Goal: Communication & Community: Ask a question

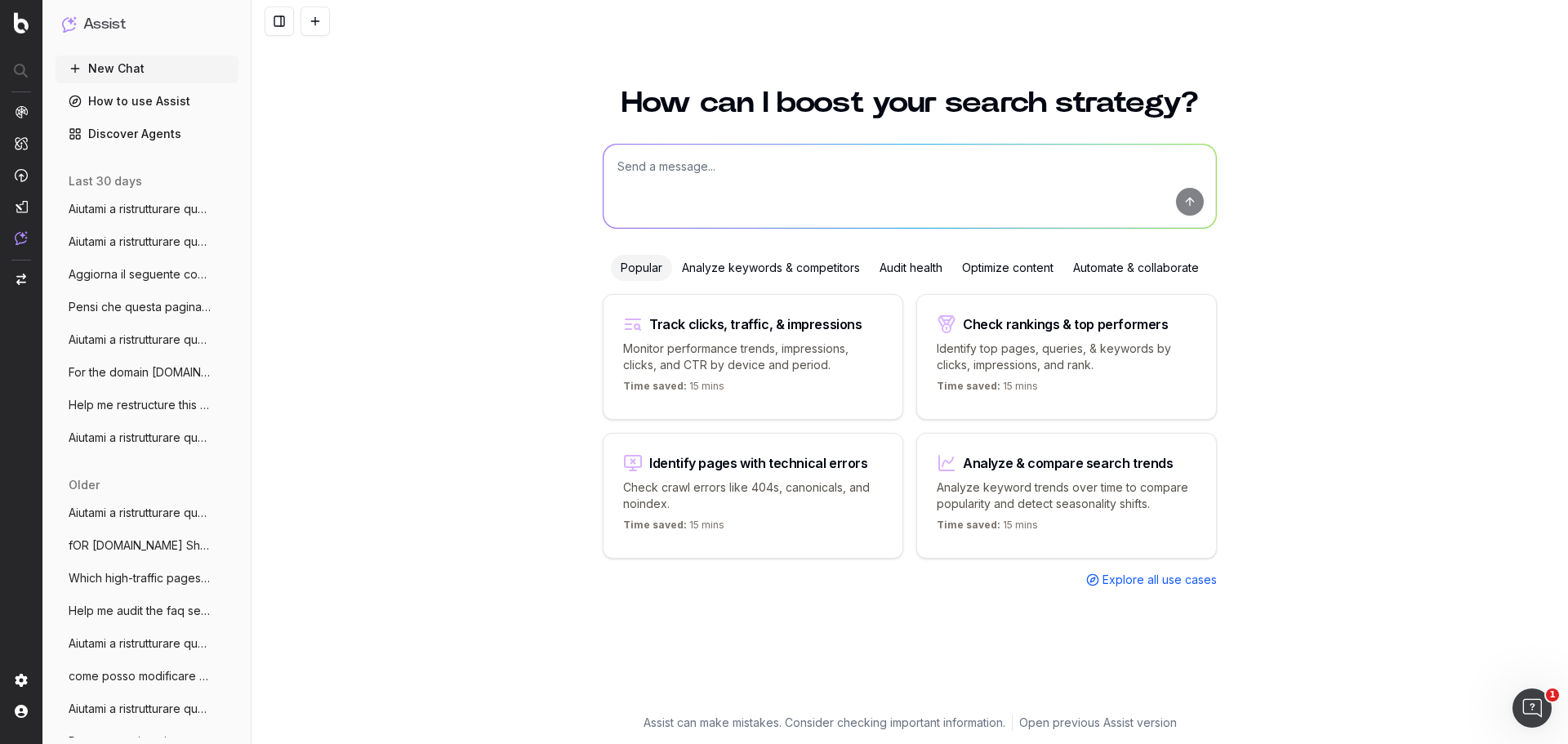
click at [665, 158] on textarea at bounding box center [910, 186] width 612 height 83
paste textarea "Loremip d sitametconsec adipis elitsedd ei temp inc utl: - etd magnaaliqu e adm…"
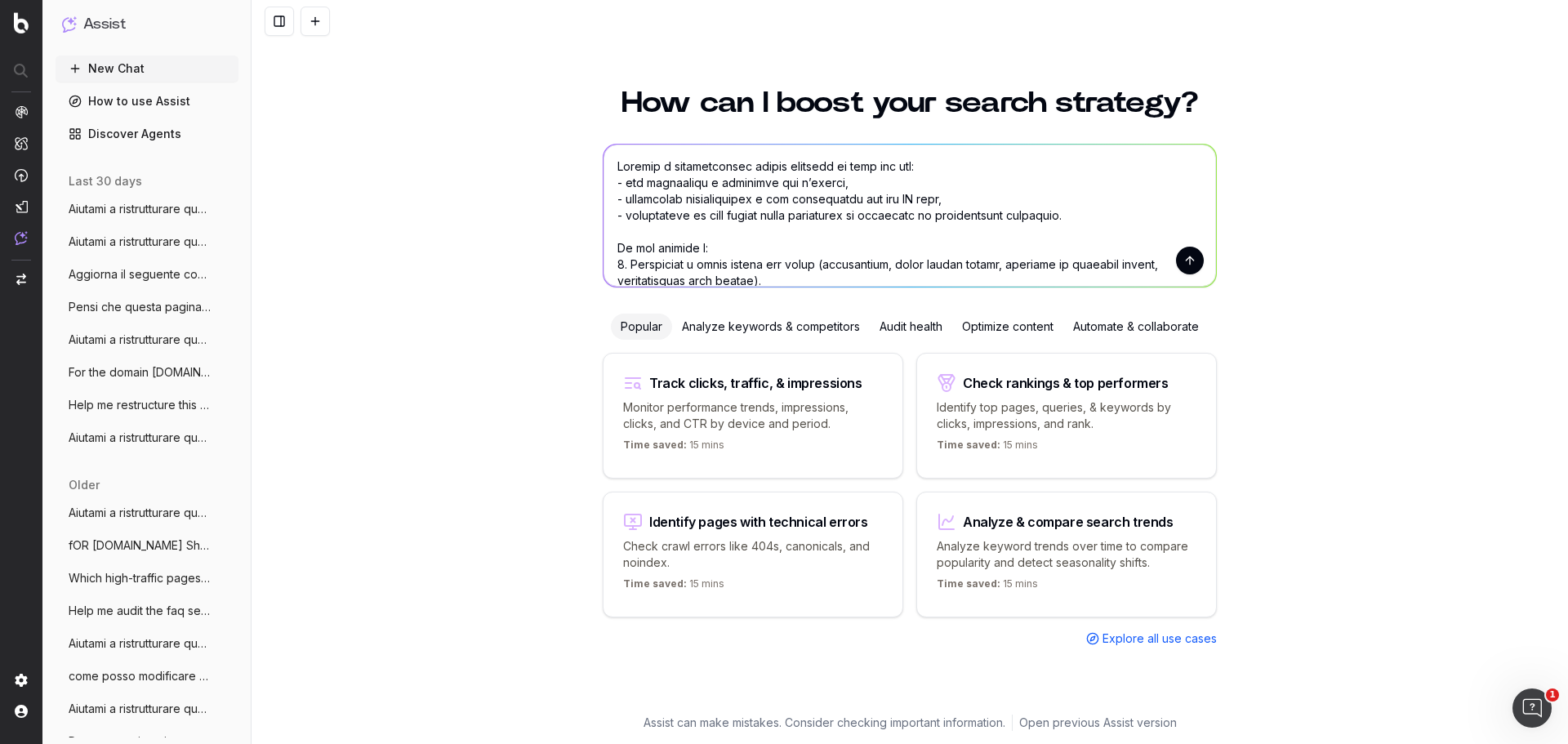
click at [800, 169] on textarea at bounding box center [910, 216] width 612 height 143
click at [817, 169] on textarea at bounding box center [910, 216] width 612 height 143
click at [817, 163] on textarea at bounding box center [910, 216] width 612 height 143
click at [804, 166] on textarea at bounding box center [910, 216] width 612 height 143
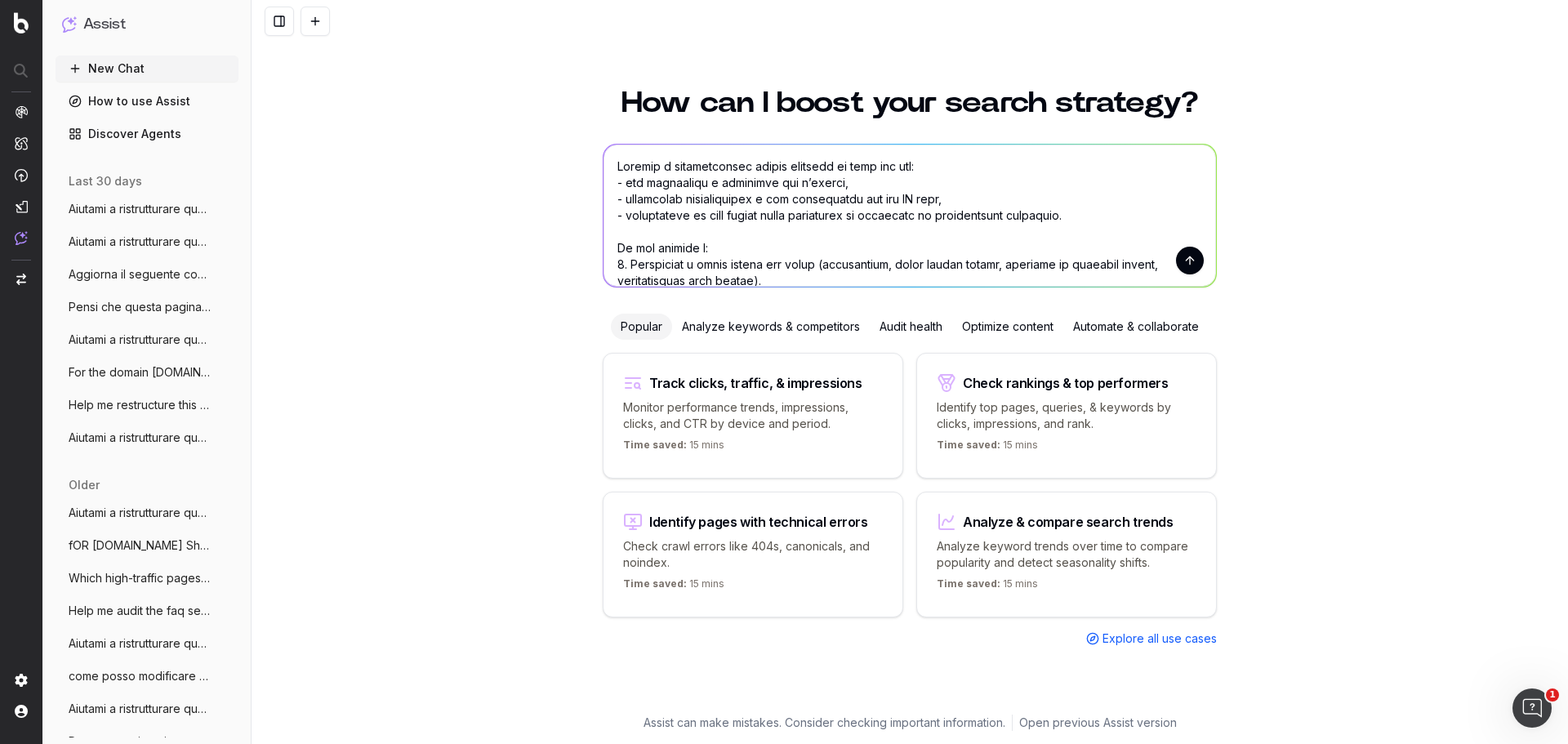
click at [820, 166] on textarea at bounding box center [910, 216] width 612 height 143
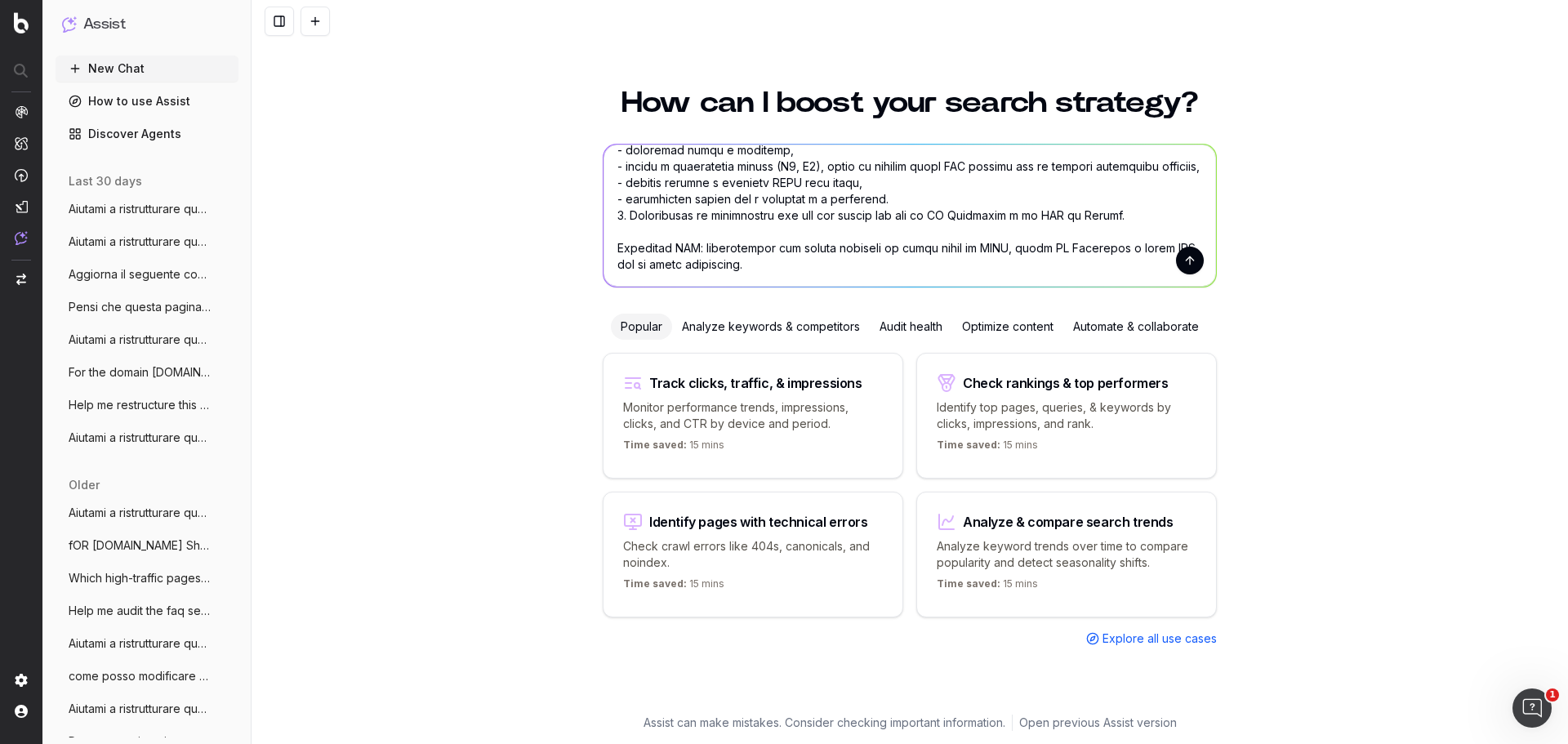
scroll to position [245, 0]
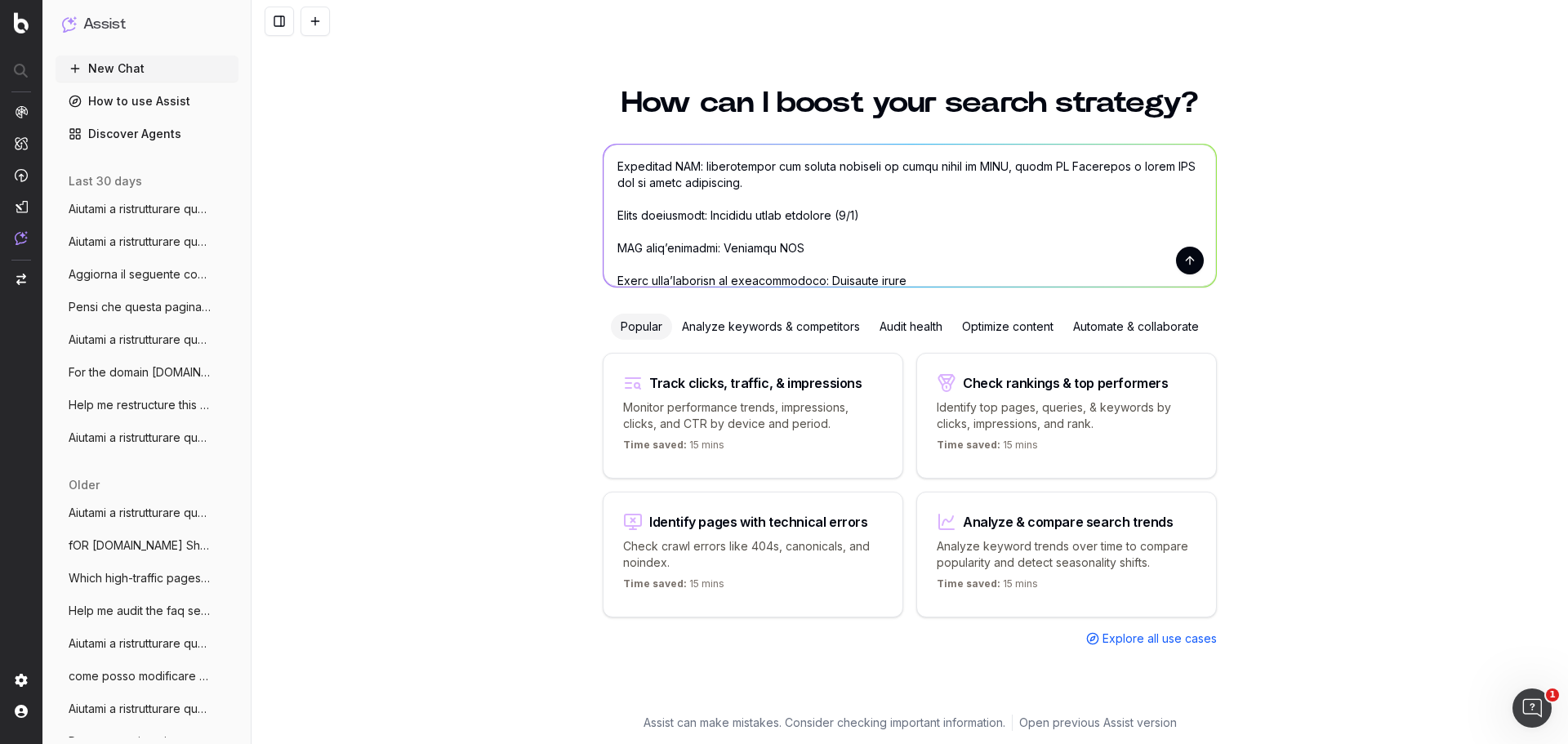
drag, startPoint x: 785, startPoint y: 251, endPoint x: 711, endPoint y: 249, distance: 74.0
click at [711, 249] on textarea at bounding box center [910, 216] width 612 height 143
paste textarea "[URL][DOMAIN_NAME]"
drag, startPoint x: 870, startPoint y: 216, endPoint x: 711, endPoint y: 217, distance: 159.0
click at [711, 217] on textarea at bounding box center [910, 216] width 612 height 143
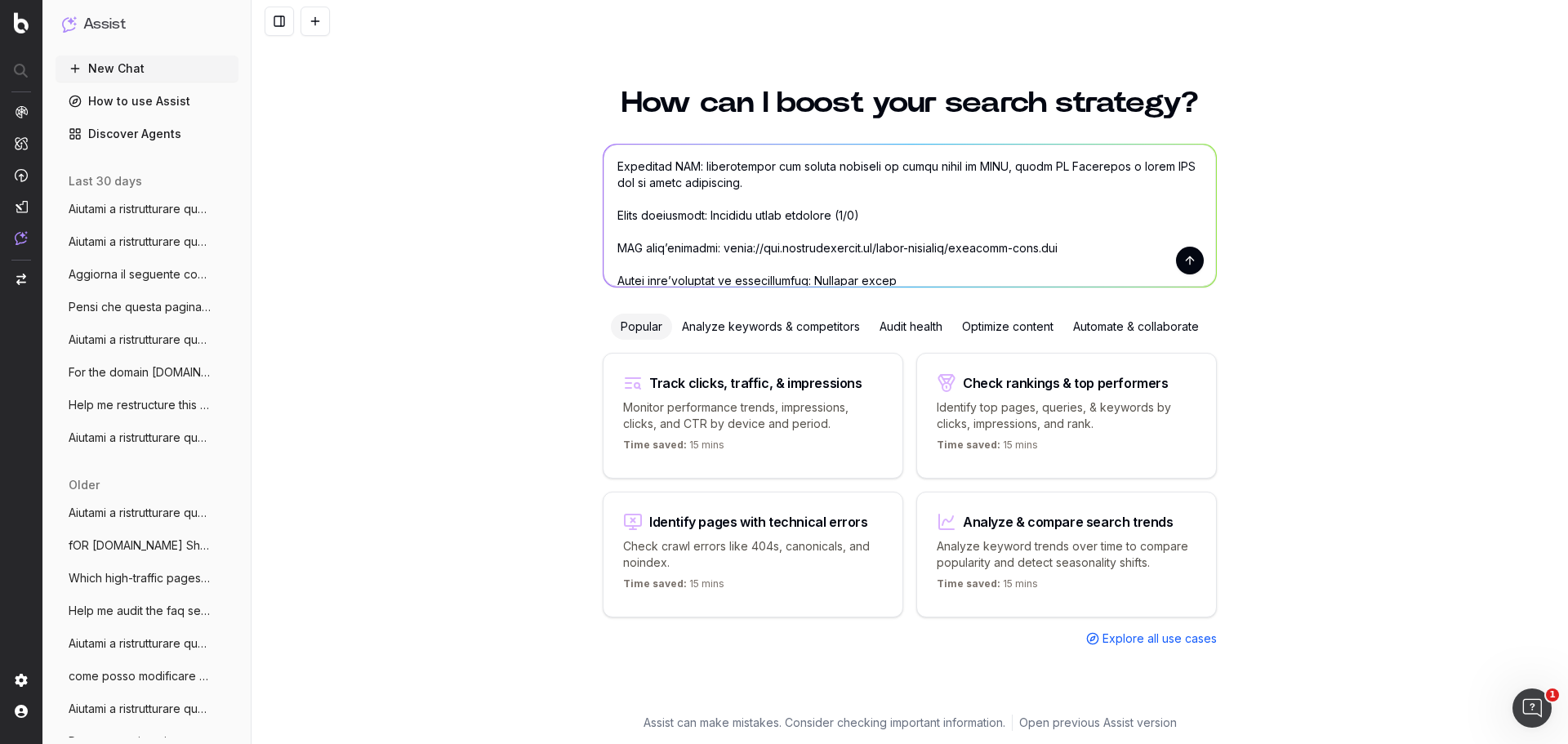
paste textarea "prestito acquisto casa finanziamenti casa finanziamenti per acquistare casa fin…"
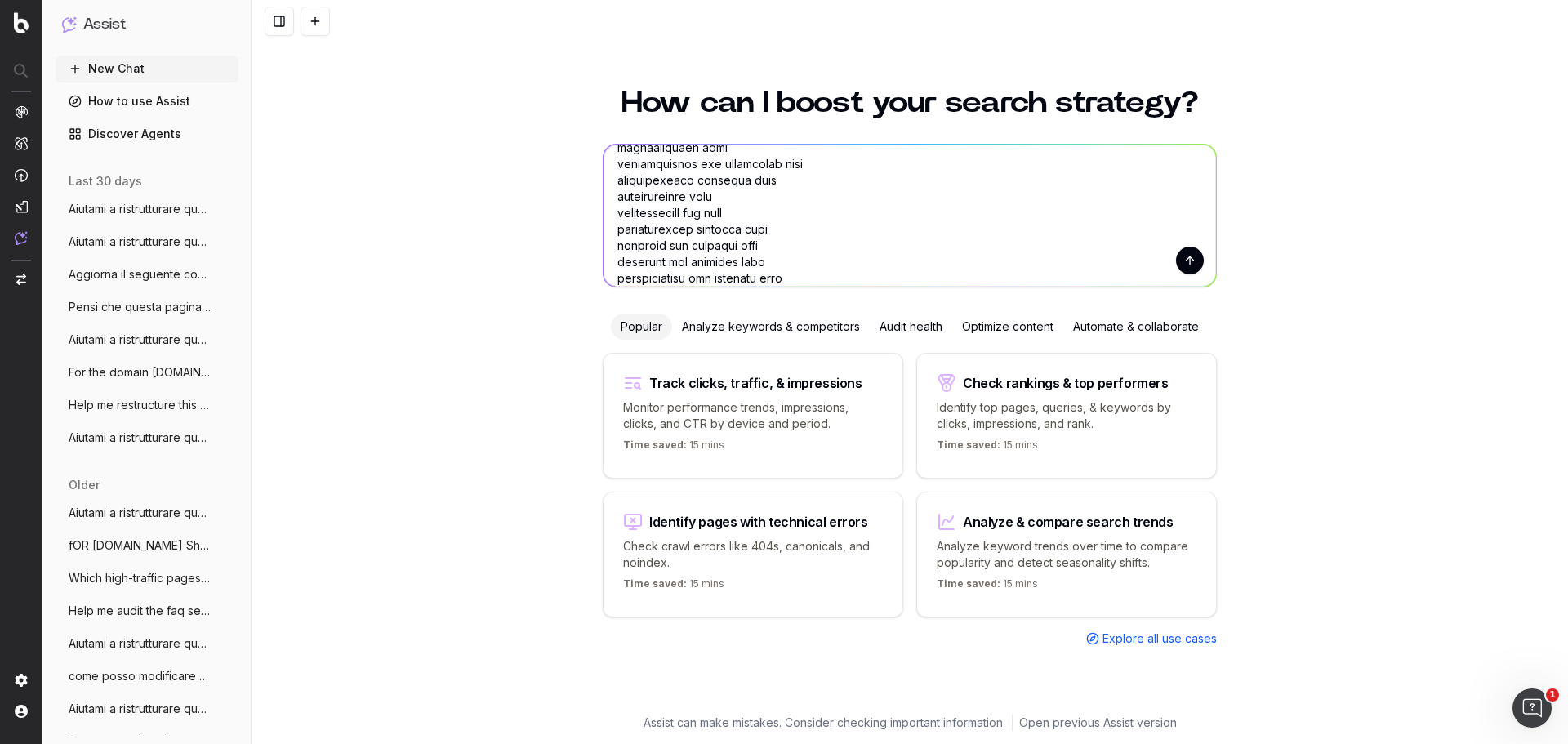
scroll to position [410, 0]
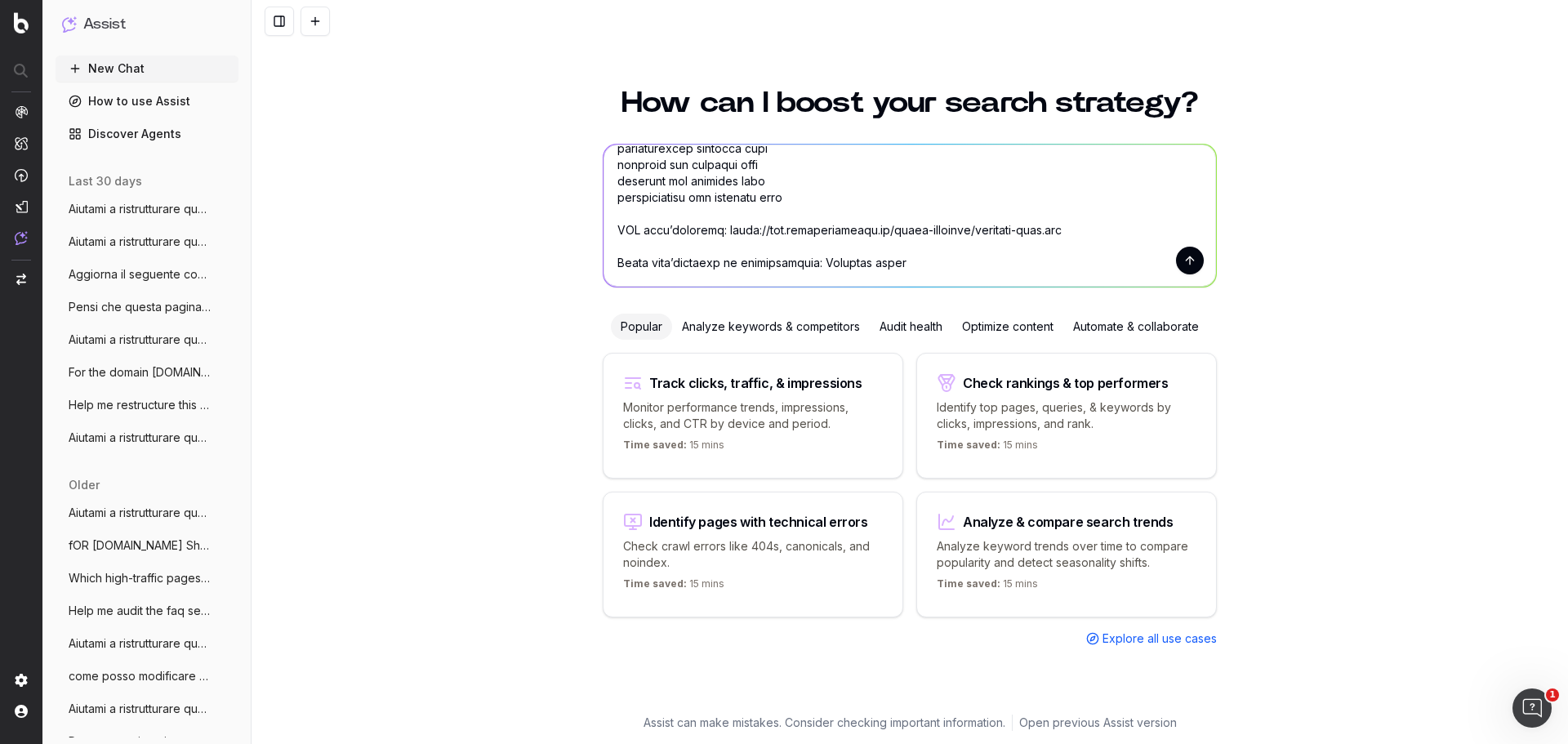
drag, startPoint x: 874, startPoint y: 265, endPoint x: 803, endPoint y: 269, distance: 71.1
click at [803, 269] on textarea at bounding box center [910, 216] width 612 height 143
paste textarea "Lo ipsumdol sita Con ad elitsedd eiusm temp i utlaboree dolorema aliqu enimadmi…"
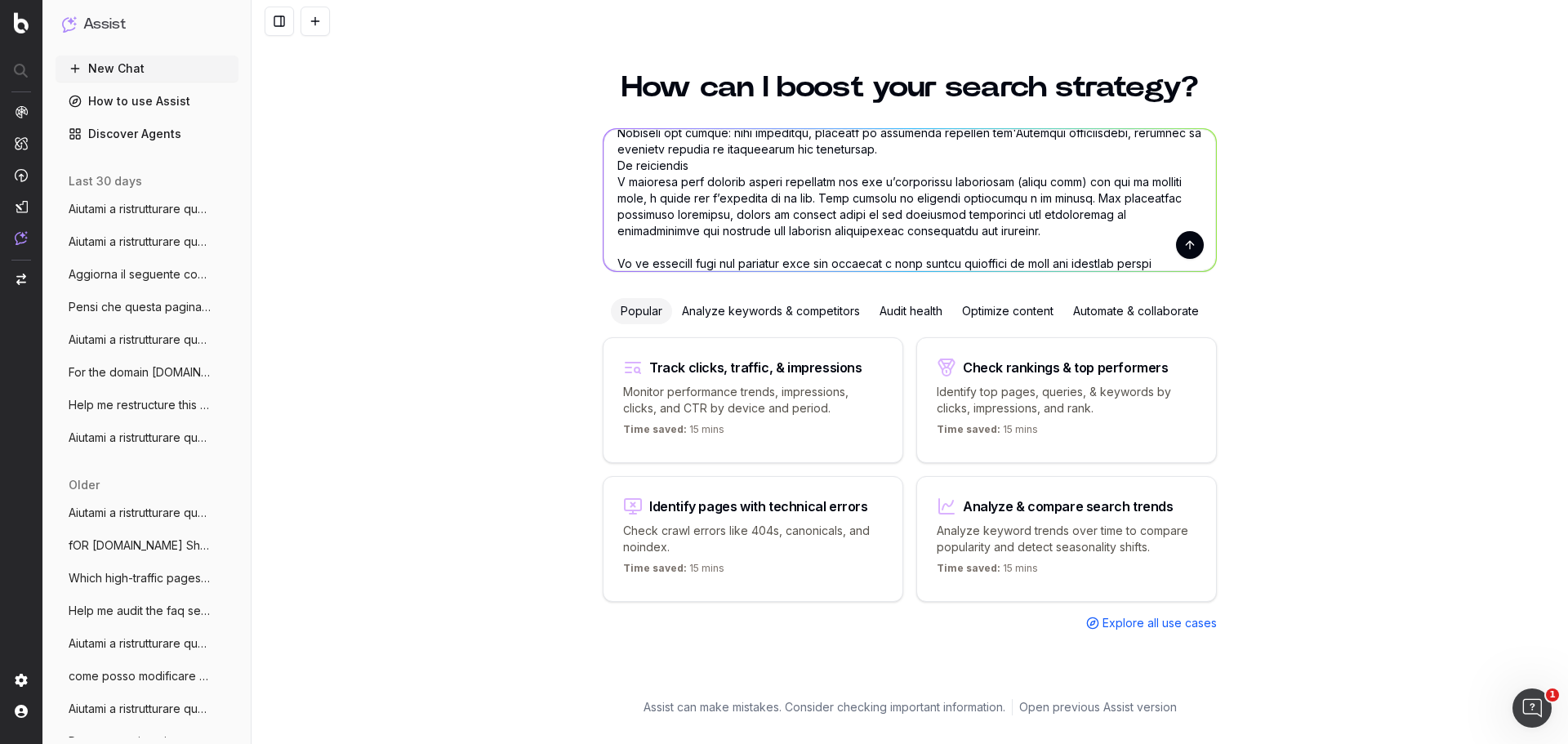
scroll to position [0, 0]
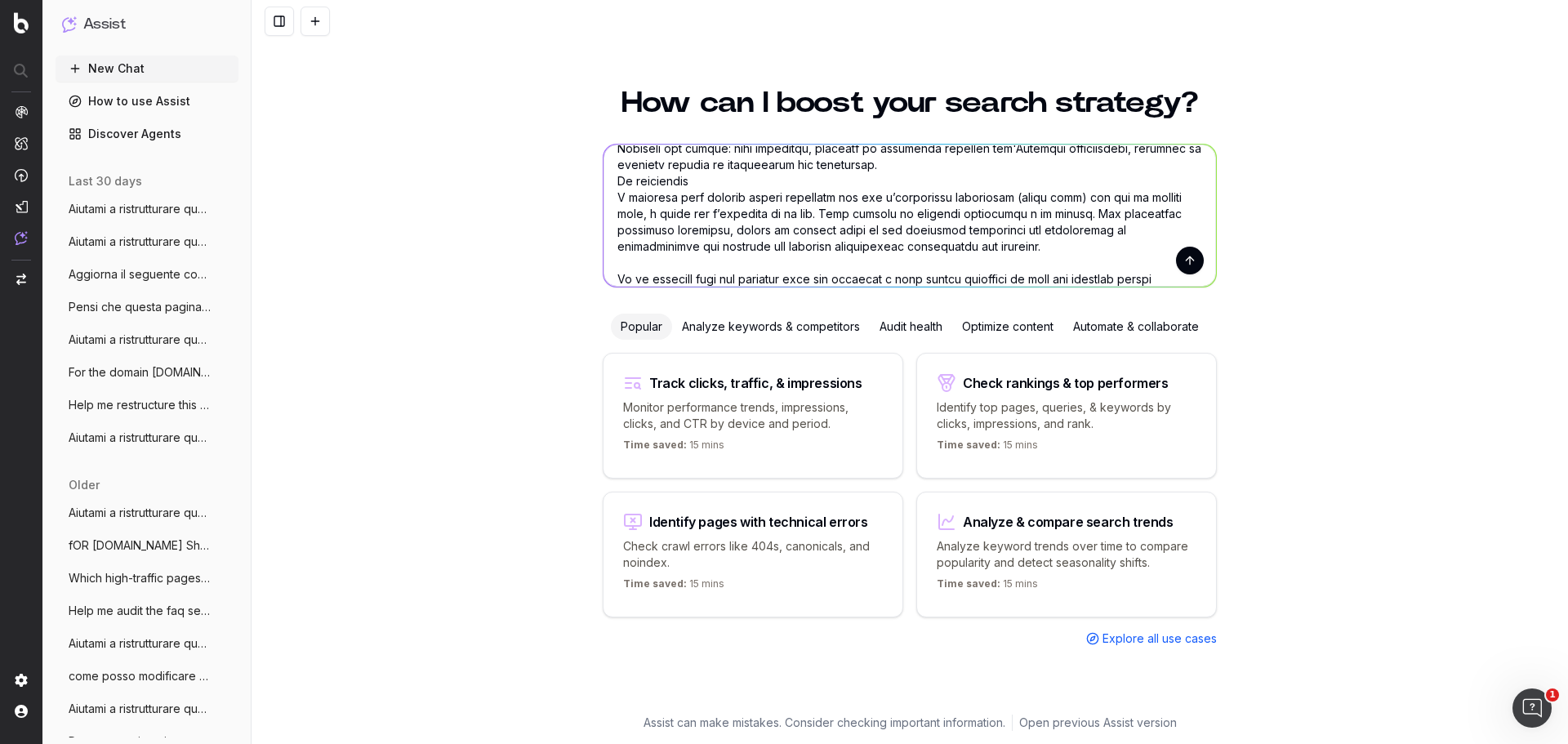
type textarea "Loremip d sitametconsec adipis elitsedd eiusm te inci utl etd: - mag aliquaenim…"
click at [1183, 260] on button "submit" at bounding box center [1190, 261] width 28 height 28
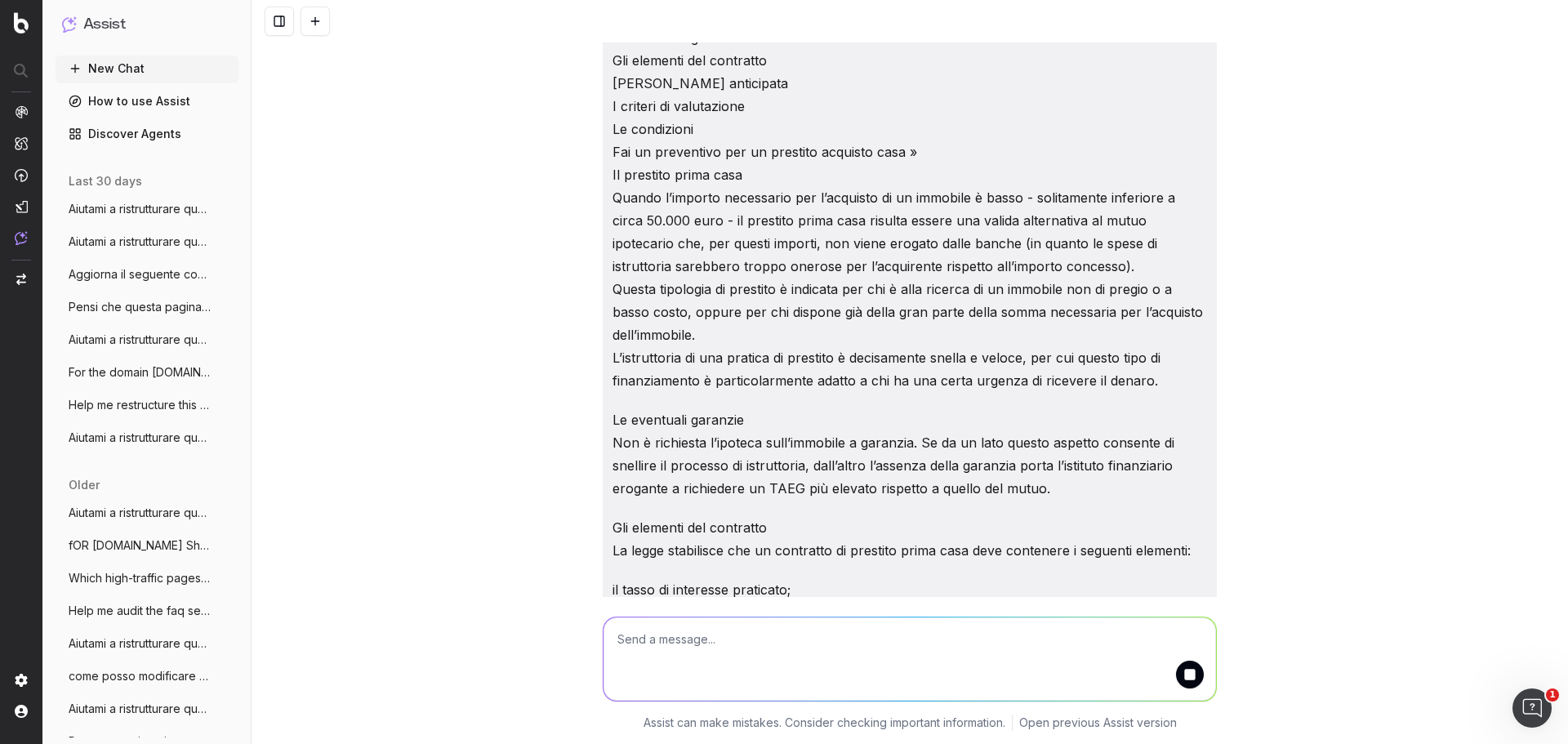
click at [221, 210] on icon "button" at bounding box center [227, 209] width 13 height 13
click at [443, 270] on div "Aiutami a ristrutturare questo articolo guida in modo che sia: più scorrevole e…" at bounding box center [910, 372] width 1316 height 744
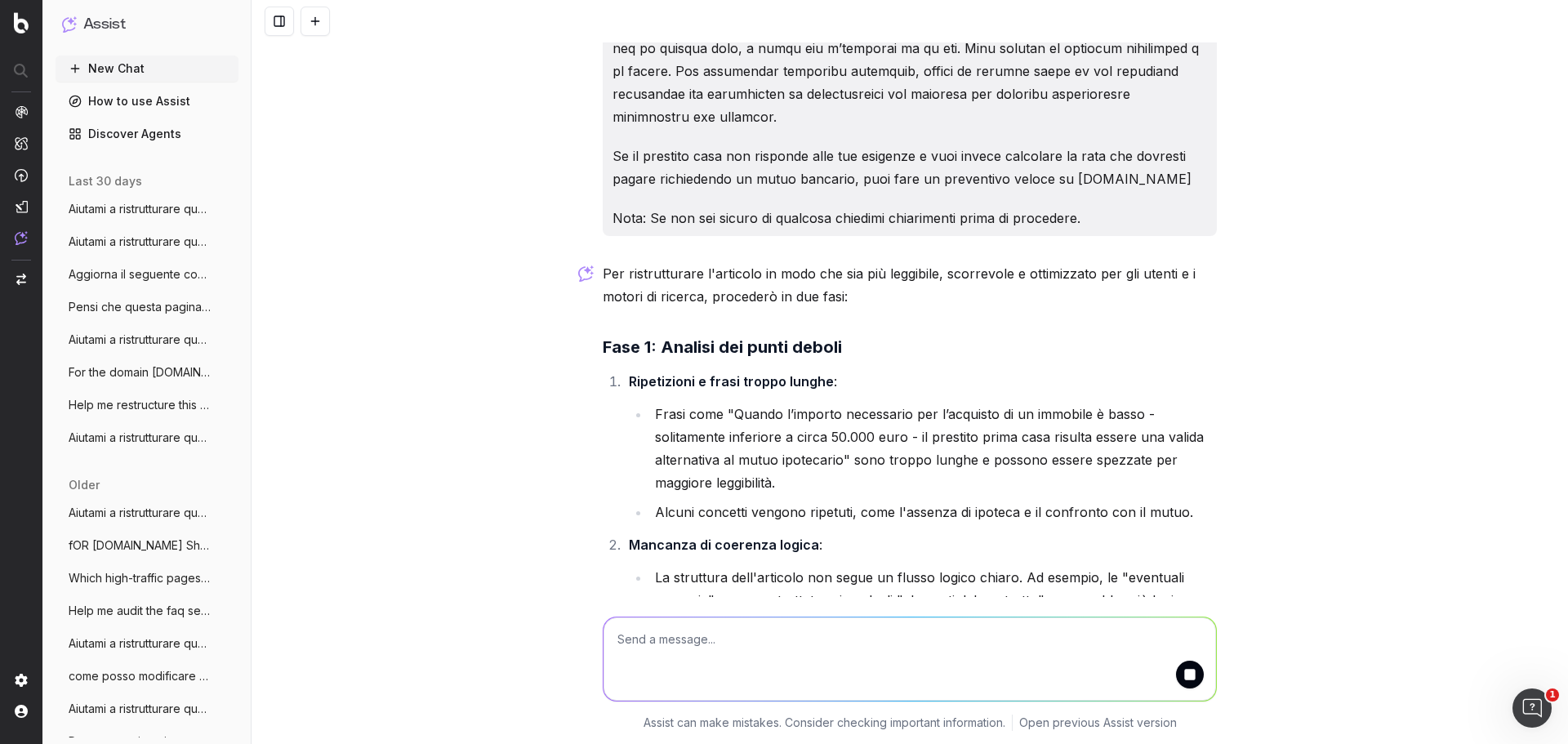
scroll to position [2533, 0]
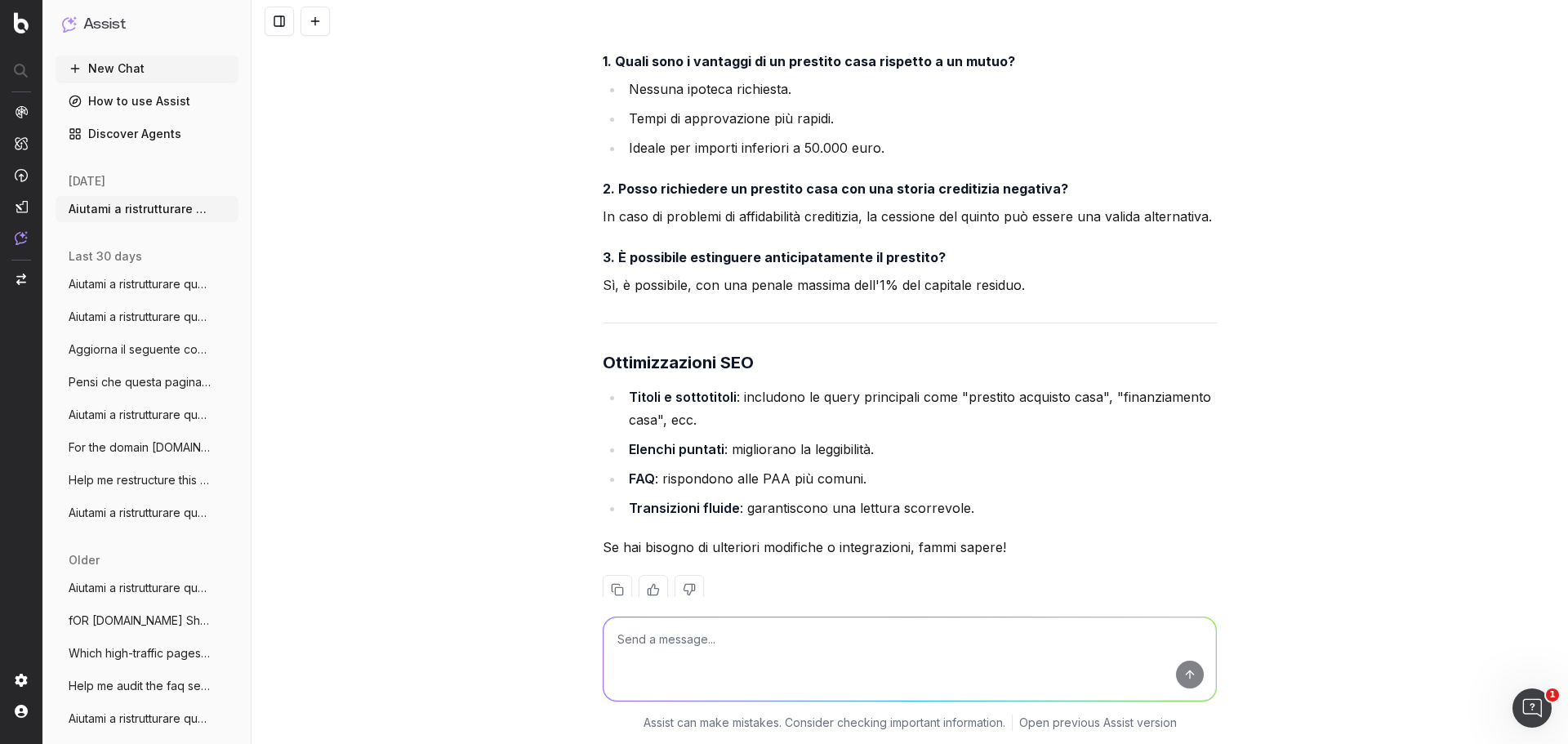
scroll to position [5729, 0]
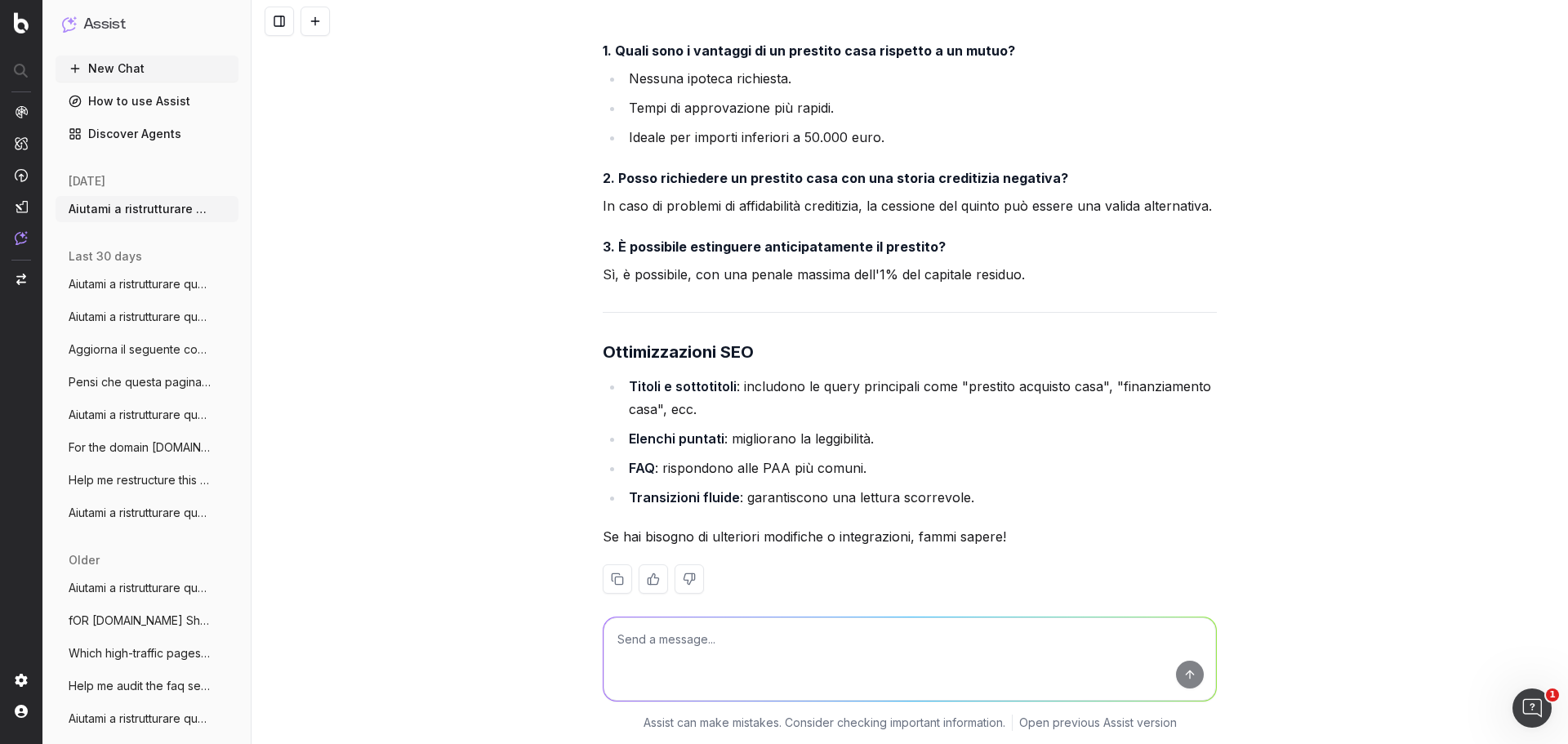
click at [989, 643] on textarea at bounding box center [910, 660] width 612 height 83
type textarea "Non utilizzare una sezione faq alla fine perchè non le usiamo nei nostri conten…"
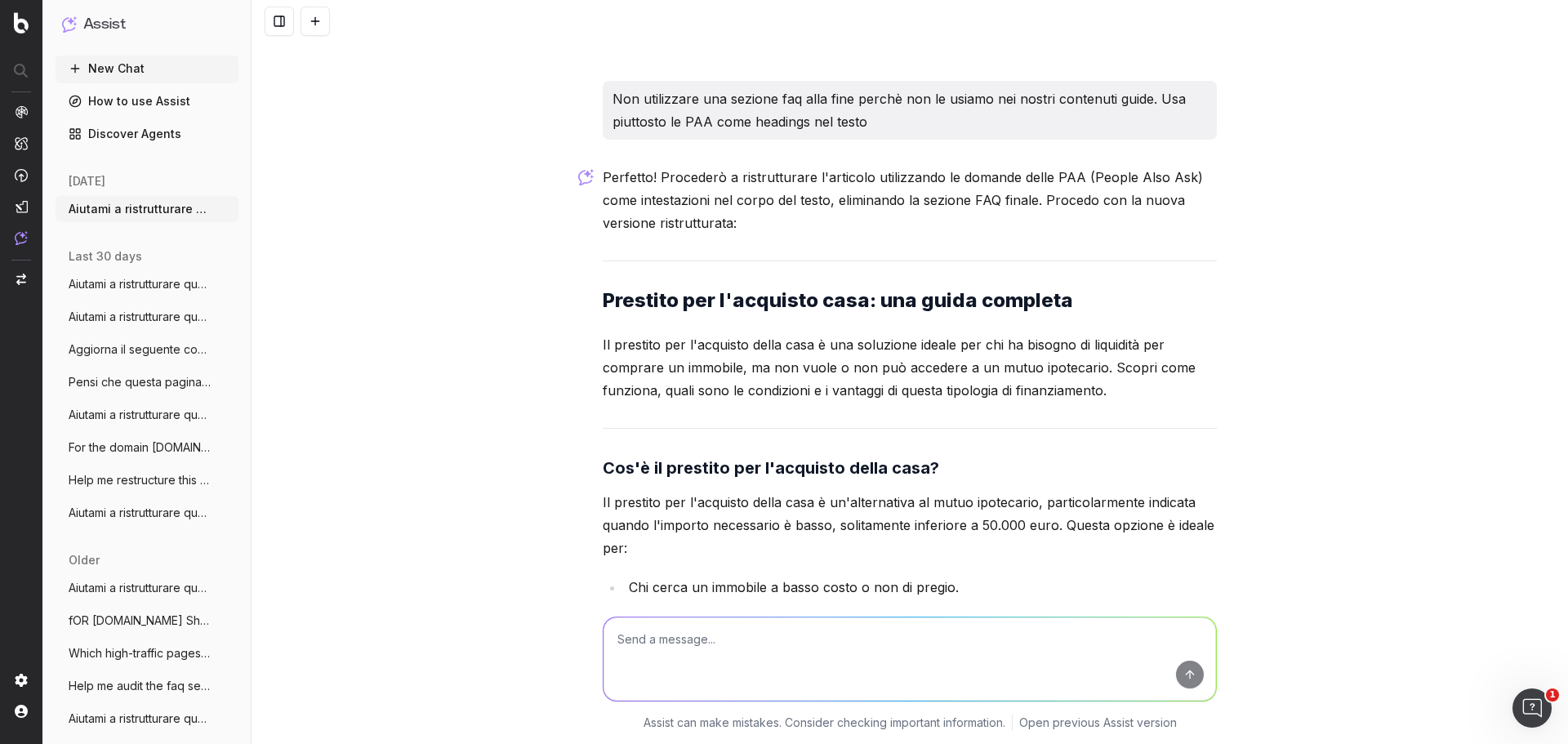
scroll to position [6214, 0]
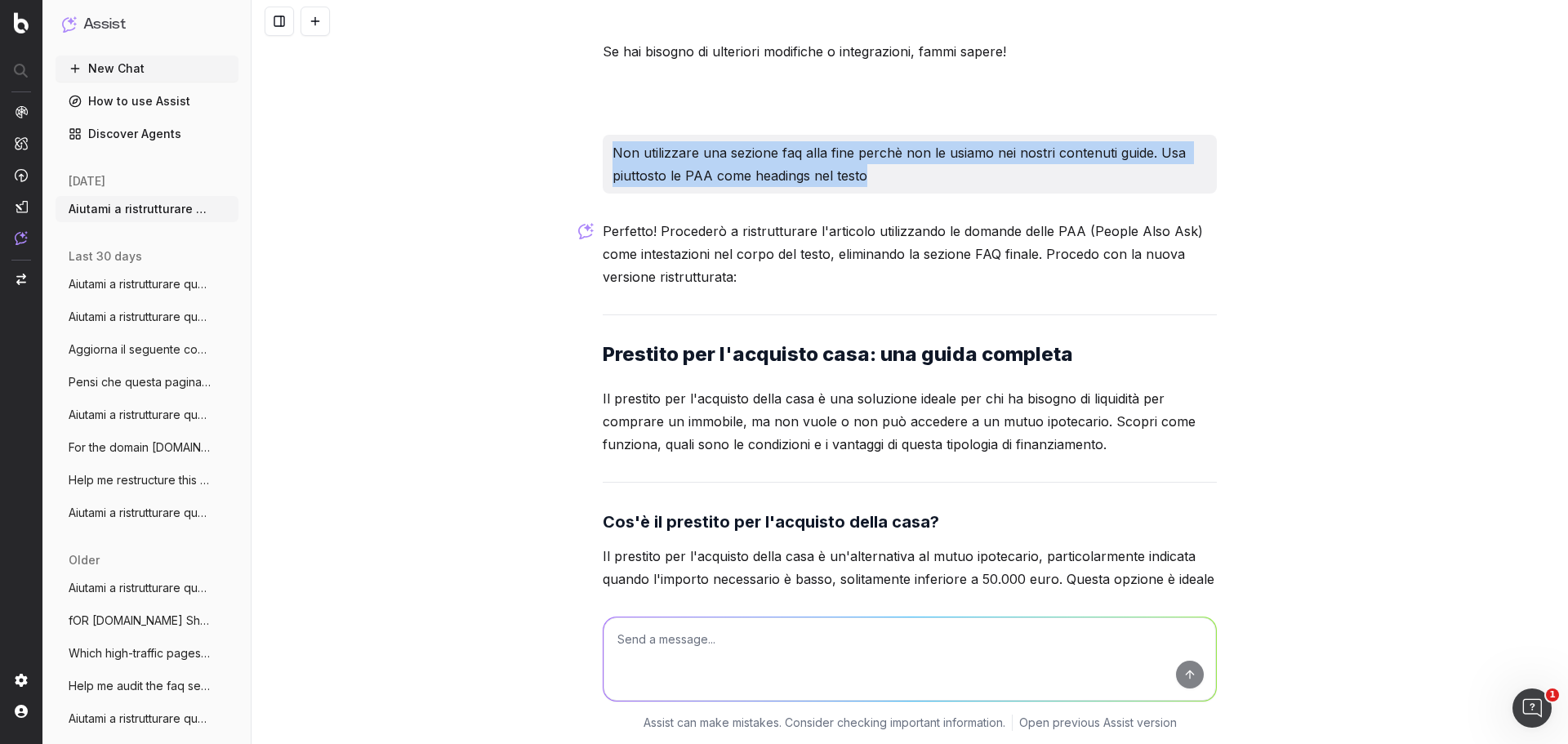
drag, startPoint x: 606, startPoint y: 130, endPoint x: 1148, endPoint y: 142, distance: 542.1
click at [1148, 142] on p "Non utilizzare una sezione faq alla fine perchè non le usiamo nei nostri conten…" at bounding box center [910, 164] width 594 height 46
copy p "Non utilizzare una sezione faq alla fine perchè non le usiamo nei nostri conten…"
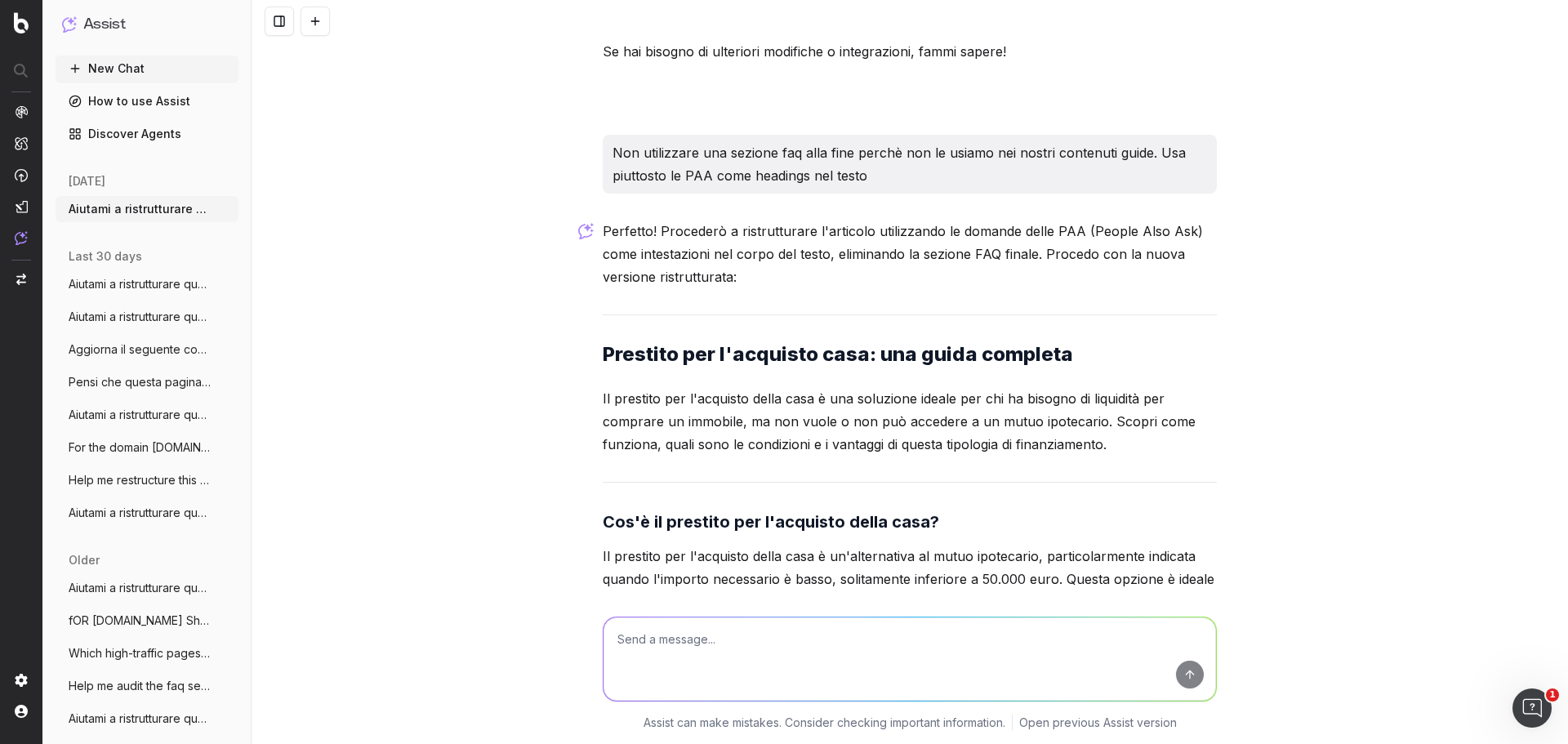
click at [782, 628] on textarea at bounding box center [910, 660] width 612 height 83
click at [147, 76] on button "New Chat" at bounding box center [147, 69] width 183 height 26
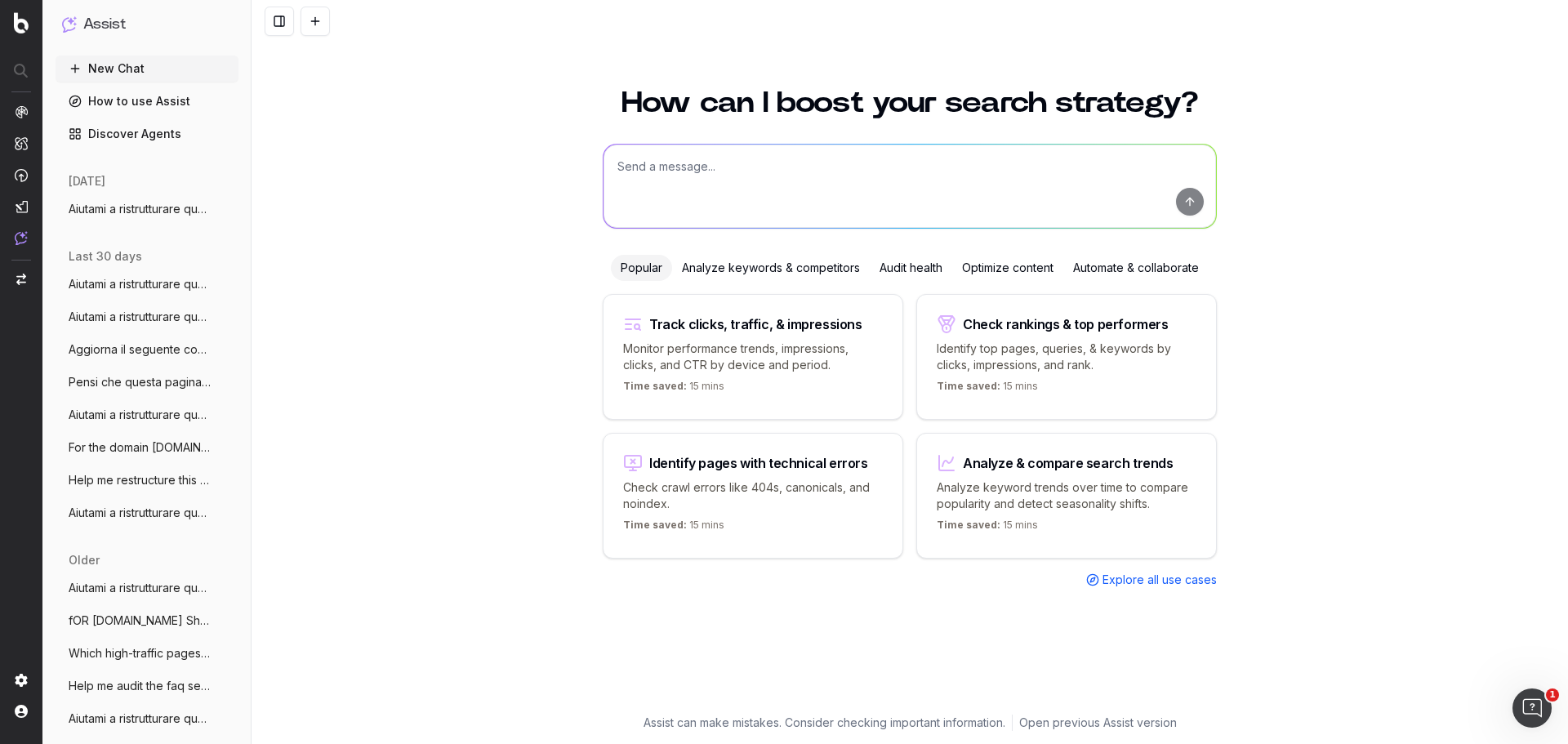
click at [56, 56] on button "New Chat" at bounding box center [147, 69] width 183 height 26
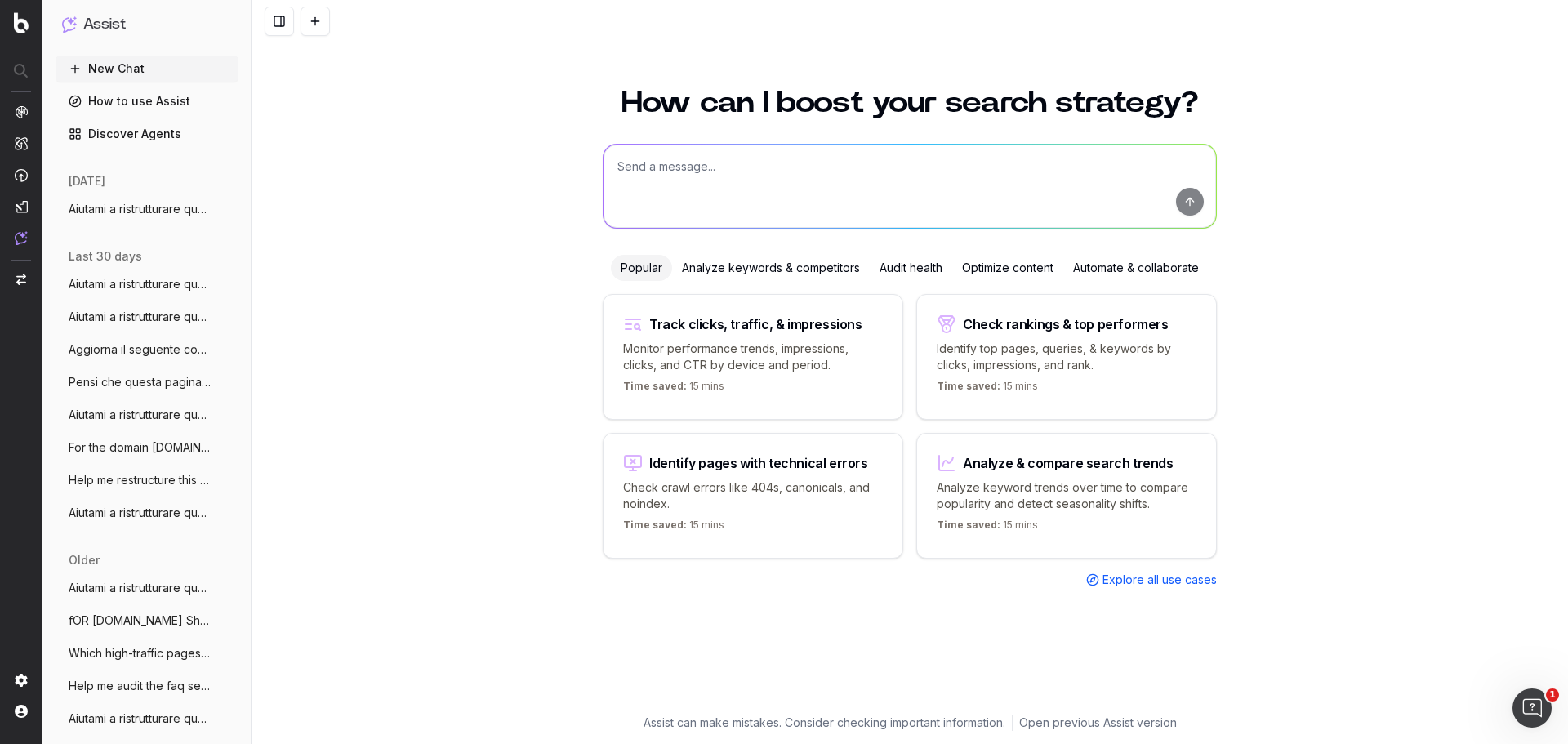
click at [56, 56] on button "New Chat" at bounding box center [147, 69] width 183 height 26
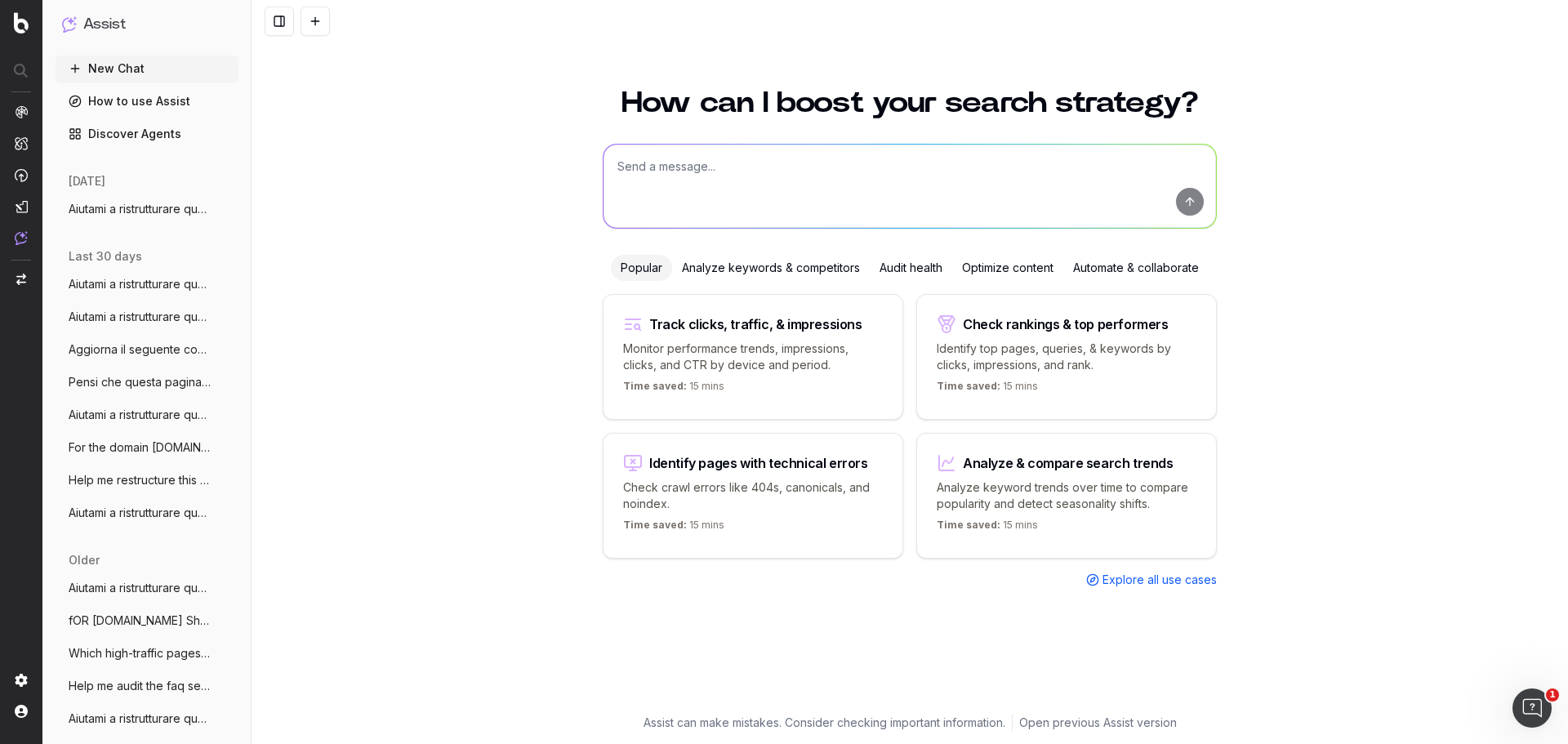
click at [56, 56] on button "New Chat" at bounding box center [147, 69] width 183 height 26
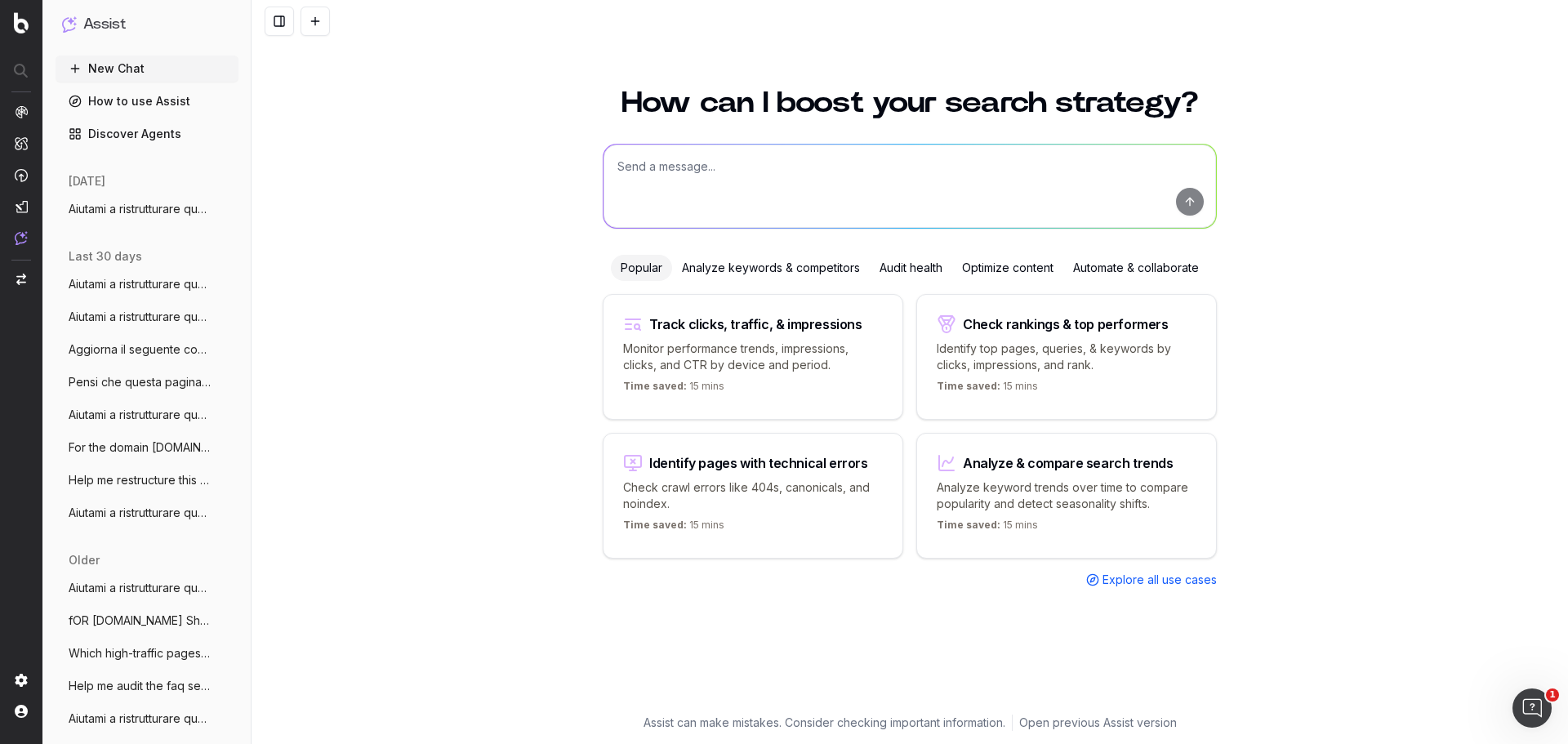
click at [56, 56] on button "New Chat" at bounding box center [147, 69] width 183 height 26
click at [735, 169] on textarea at bounding box center [910, 186] width 612 height 83
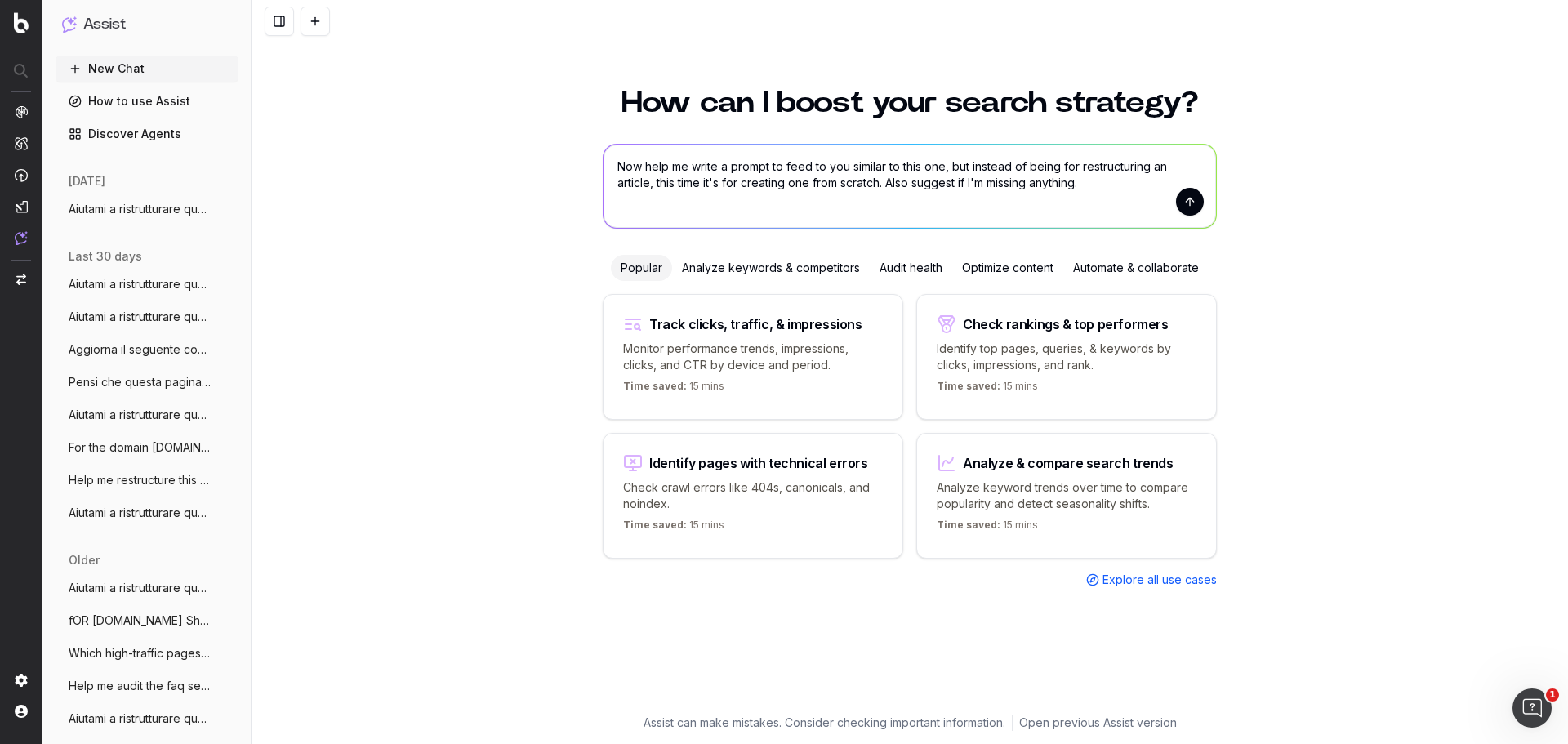
paste textarea ""Loremip d sitametconsec adipis elitsedd ei temp inc utl: - etd magnaaliqu e ad…"
type textarea "Lor ipsu do sitam c adipis el sedd ei tem incidid ut labo etd, mag aliquae ad m…"
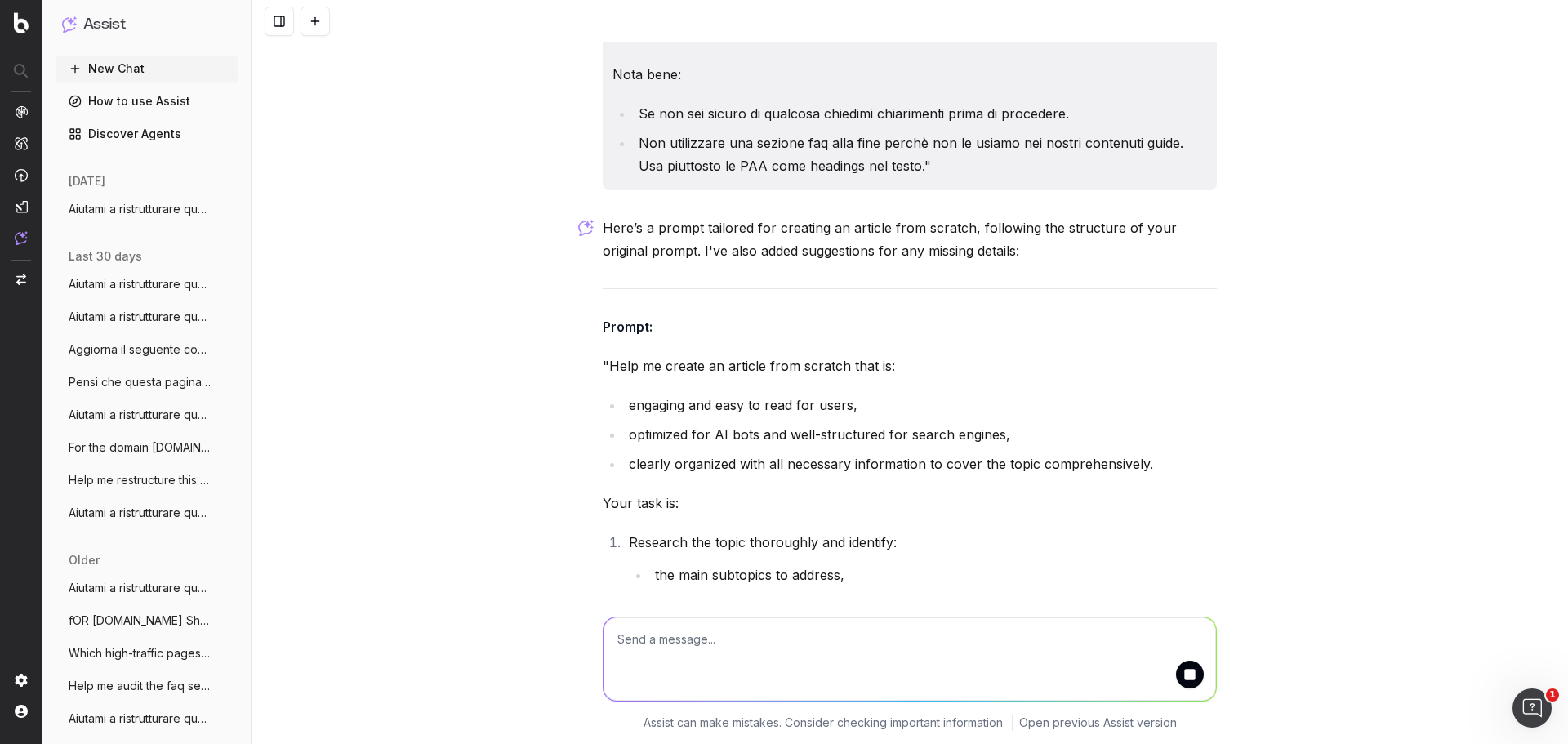
scroll to position [721, 0]
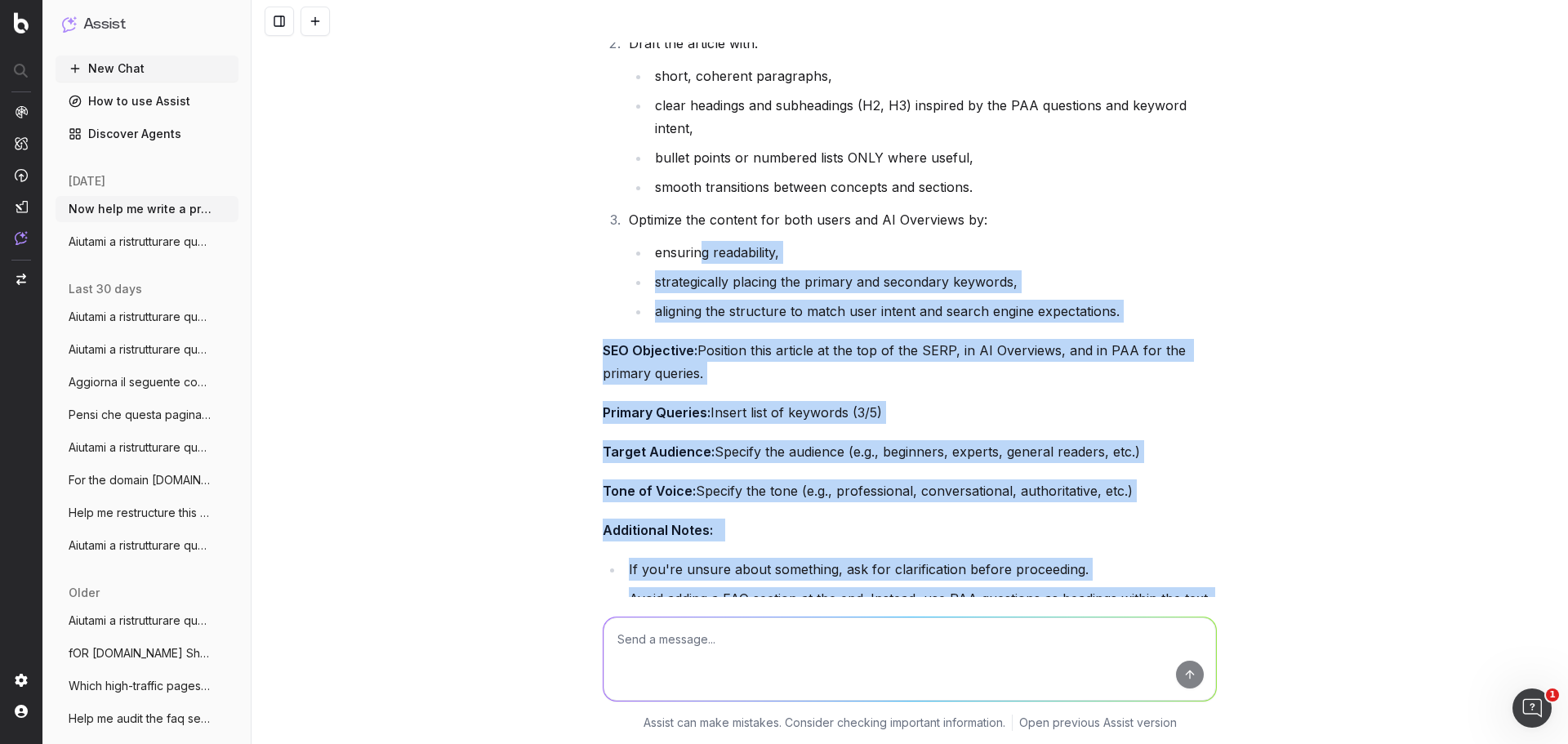
scroll to position [1292, 0]
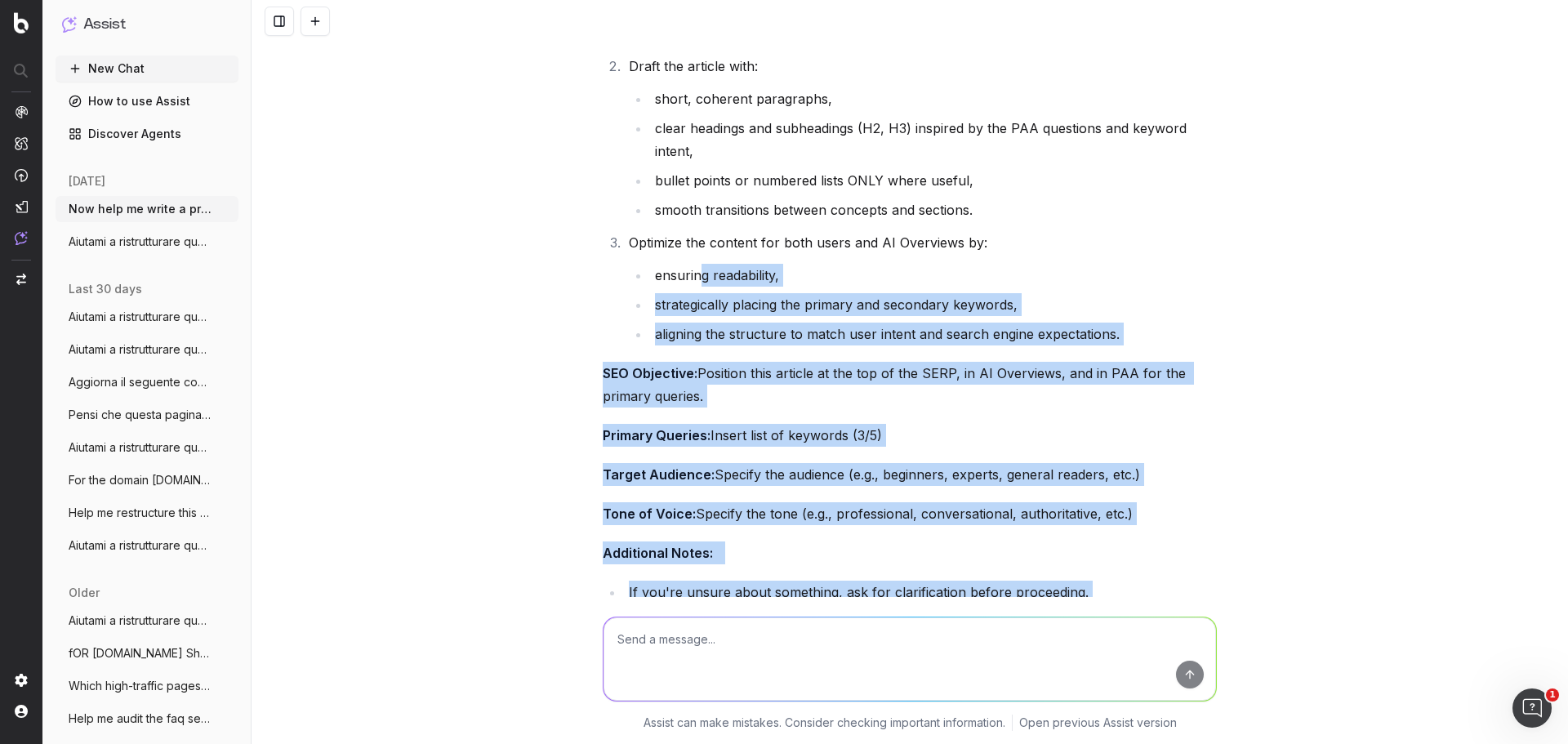
drag, startPoint x: 1148, startPoint y: 320, endPoint x: 694, endPoint y: 261, distance: 457.8
click at [694, 261] on div "Here’s a prompt tailored for creating an article from scratch, following the st…" at bounding box center [910, 380] width 614 height 1528
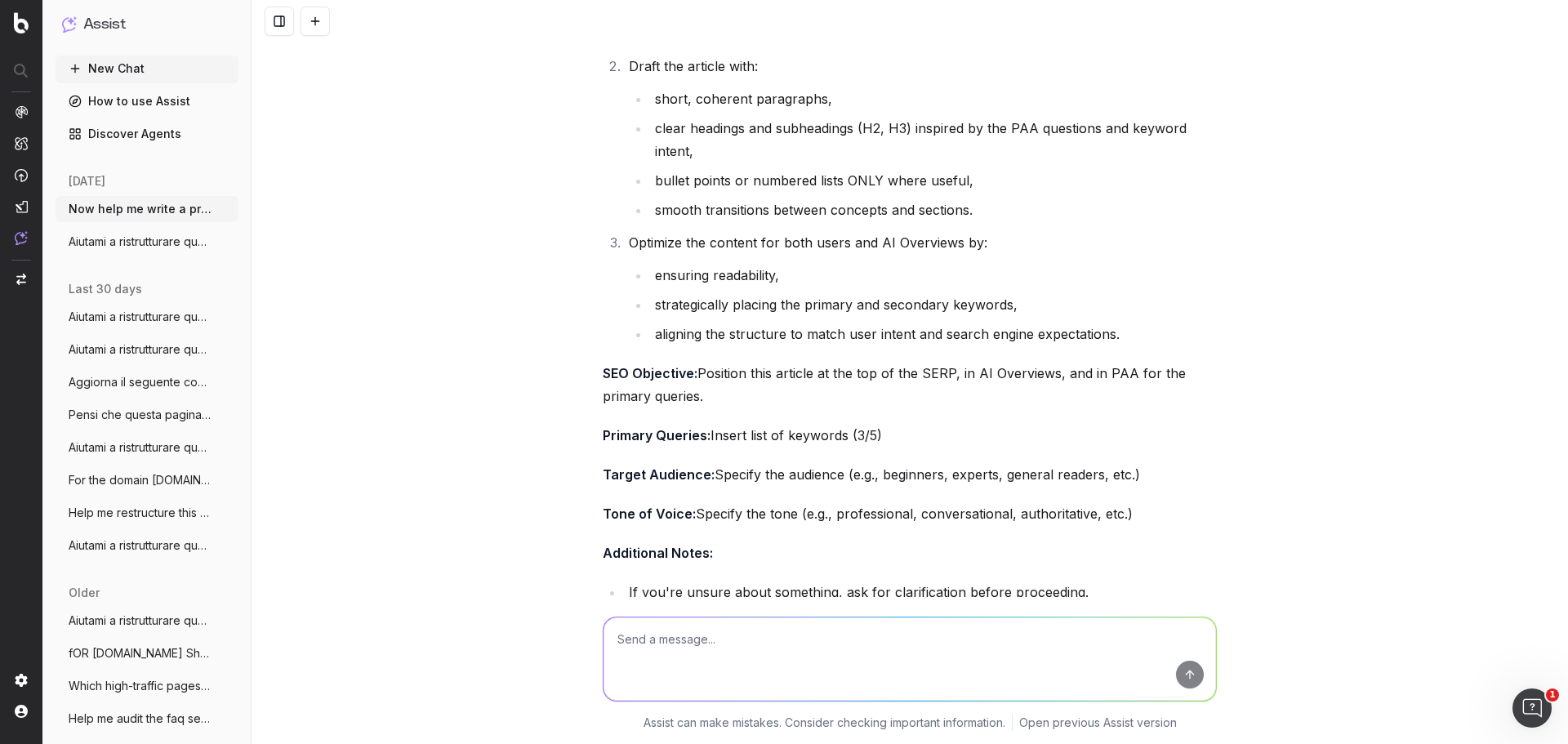
click at [728, 628] on textarea at bounding box center [910, 660] width 612 height 83
type textarea "in Italian please"
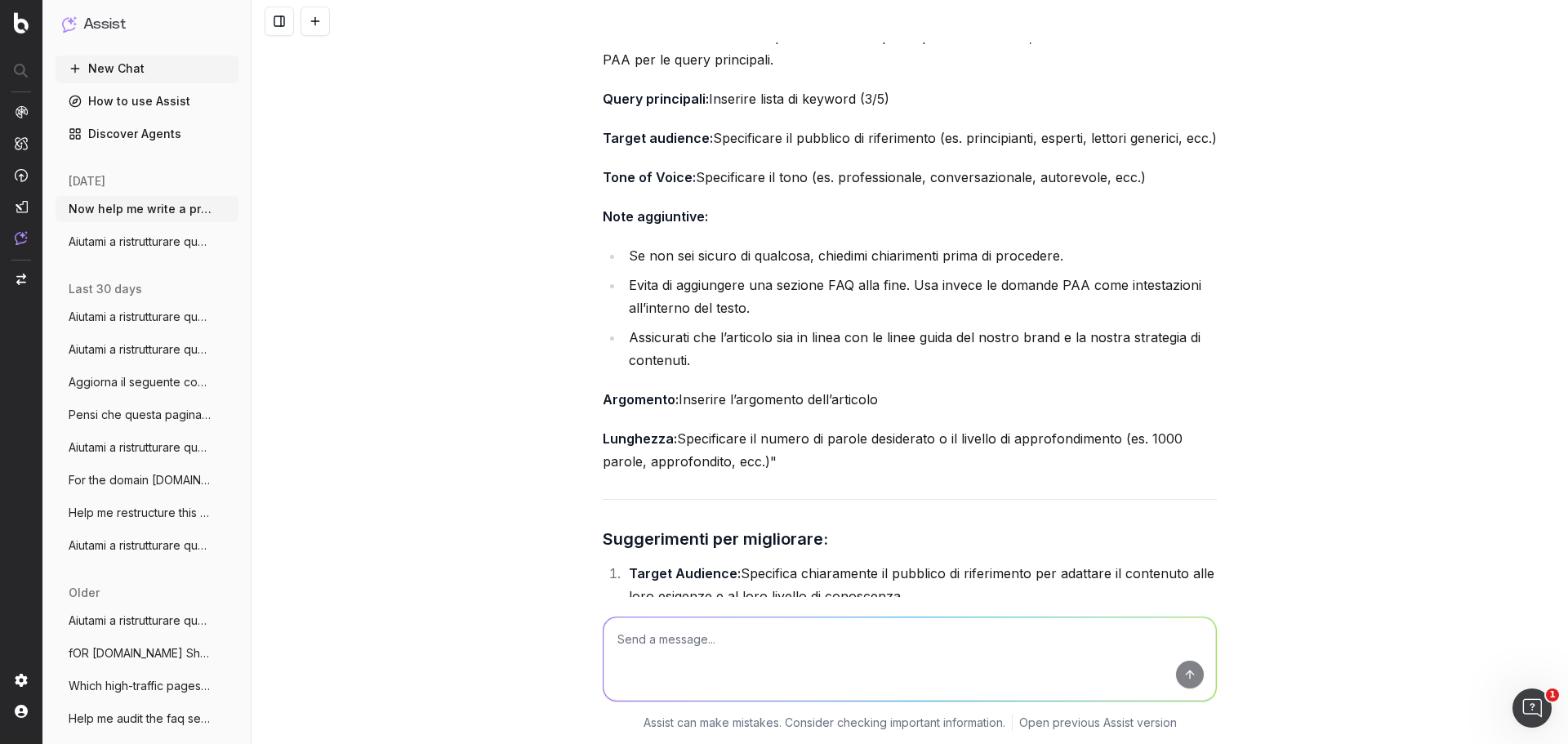
scroll to position [3196, 0]
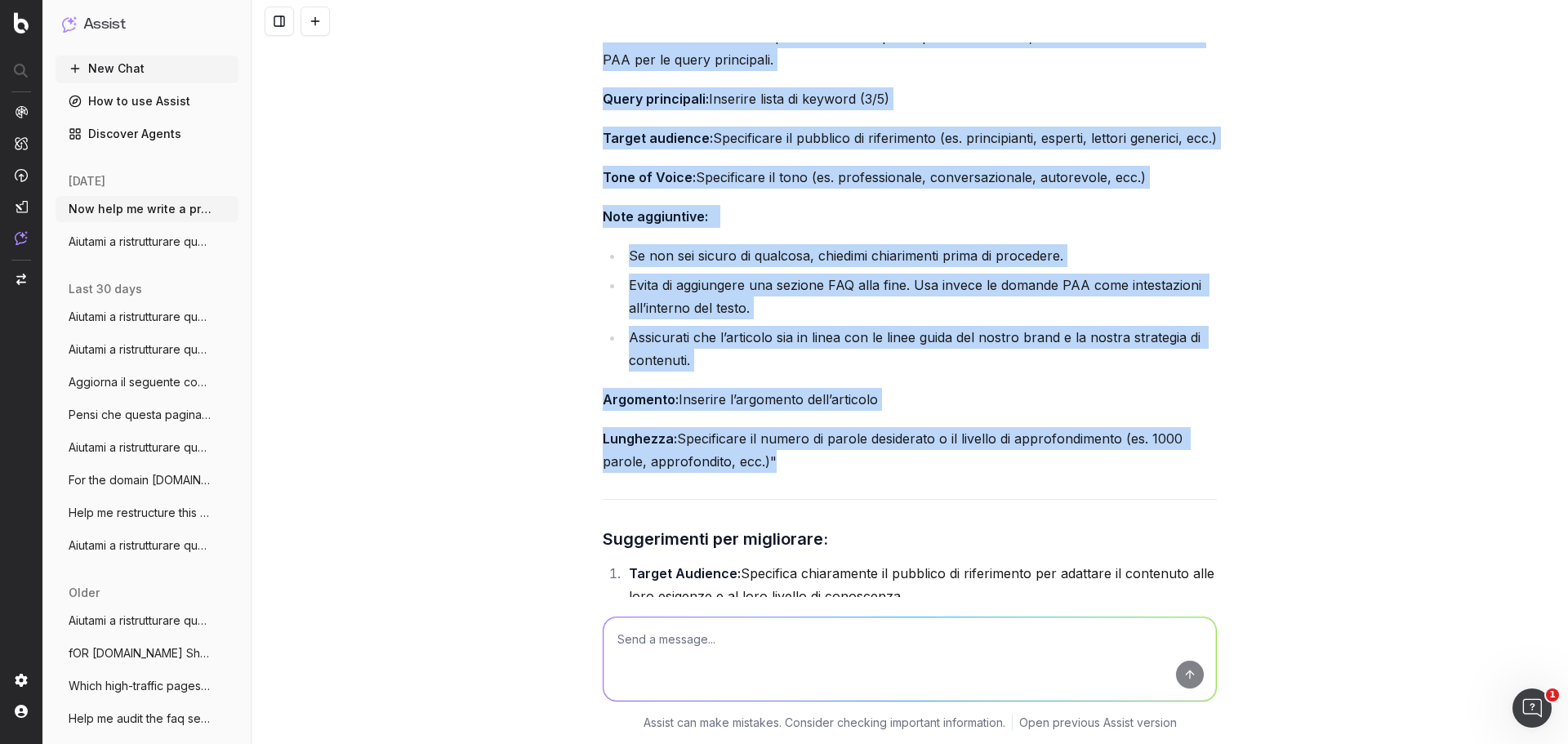
drag, startPoint x: 603, startPoint y: 246, endPoint x: 761, endPoint y: 488, distance: 289.0
click at [761, 488] on div "Ecco il prompt tradotto e adattato in italiano: Prompt: "Aiutami a creare un ar…" at bounding box center [910, 77] width 614 height 1551
copy div "Loremip d sitame co adipisci el sedd eiu tem: incididuntut l etdolo ma aliquae …"
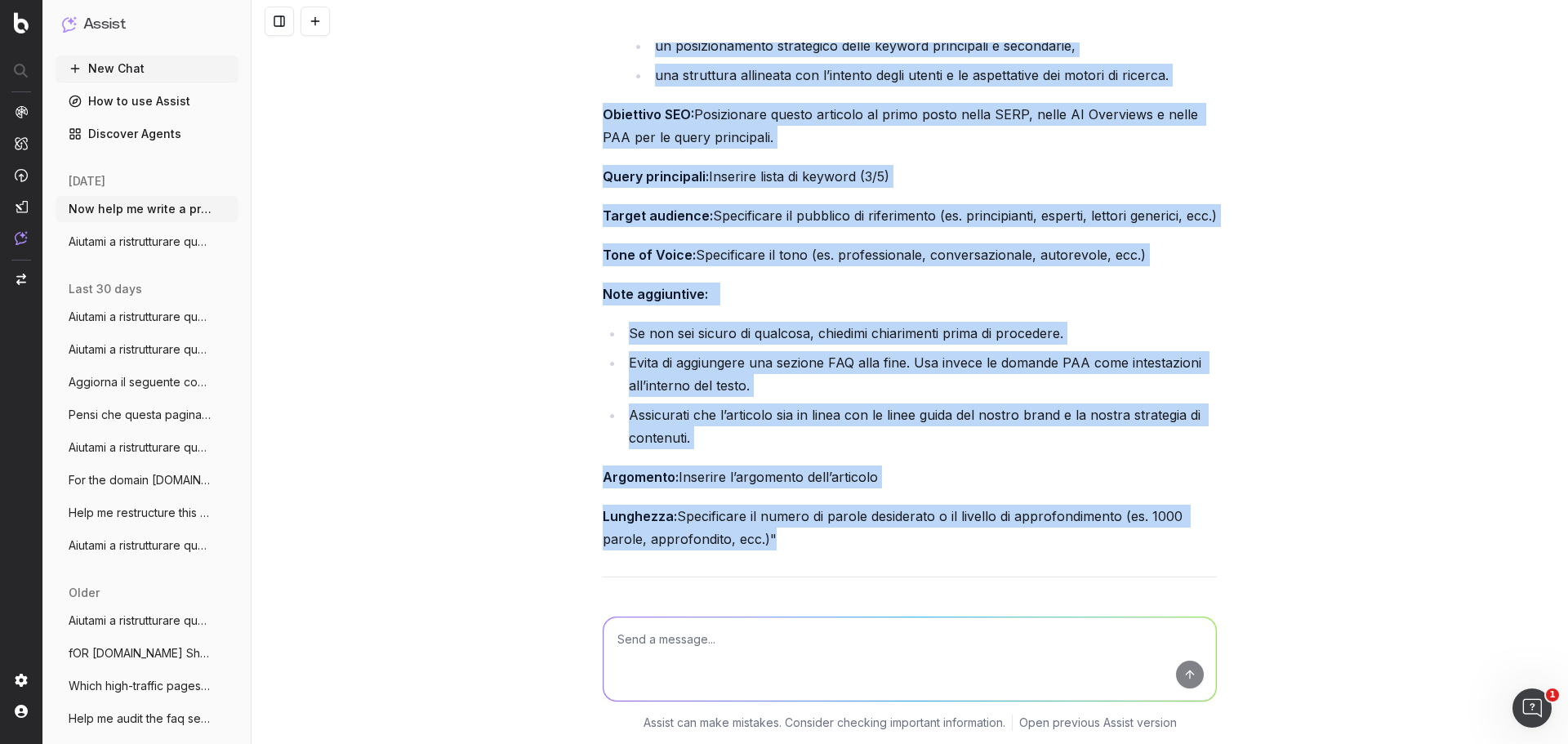
scroll to position [3114, 0]
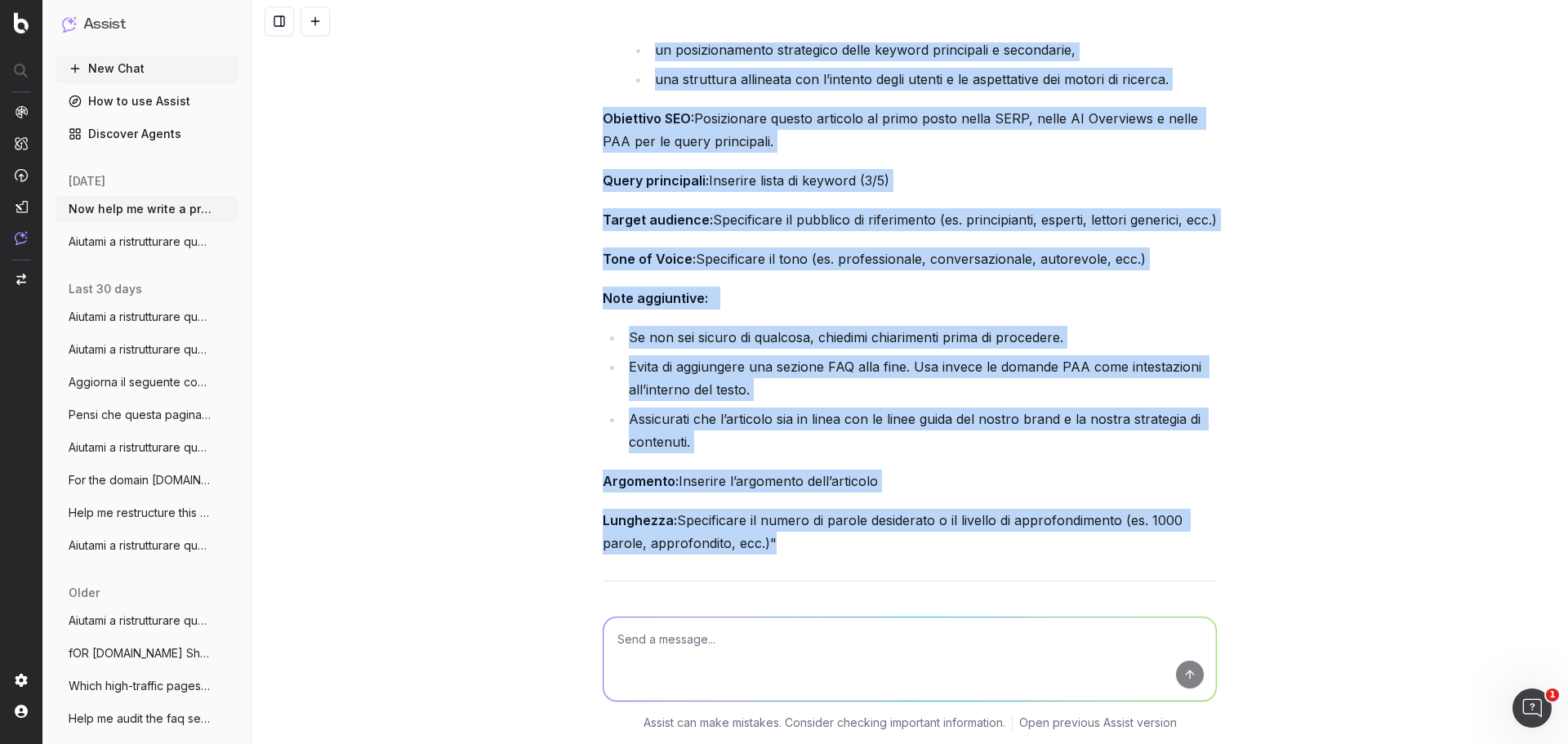
click at [128, 69] on button "New Chat" at bounding box center [147, 69] width 183 height 26
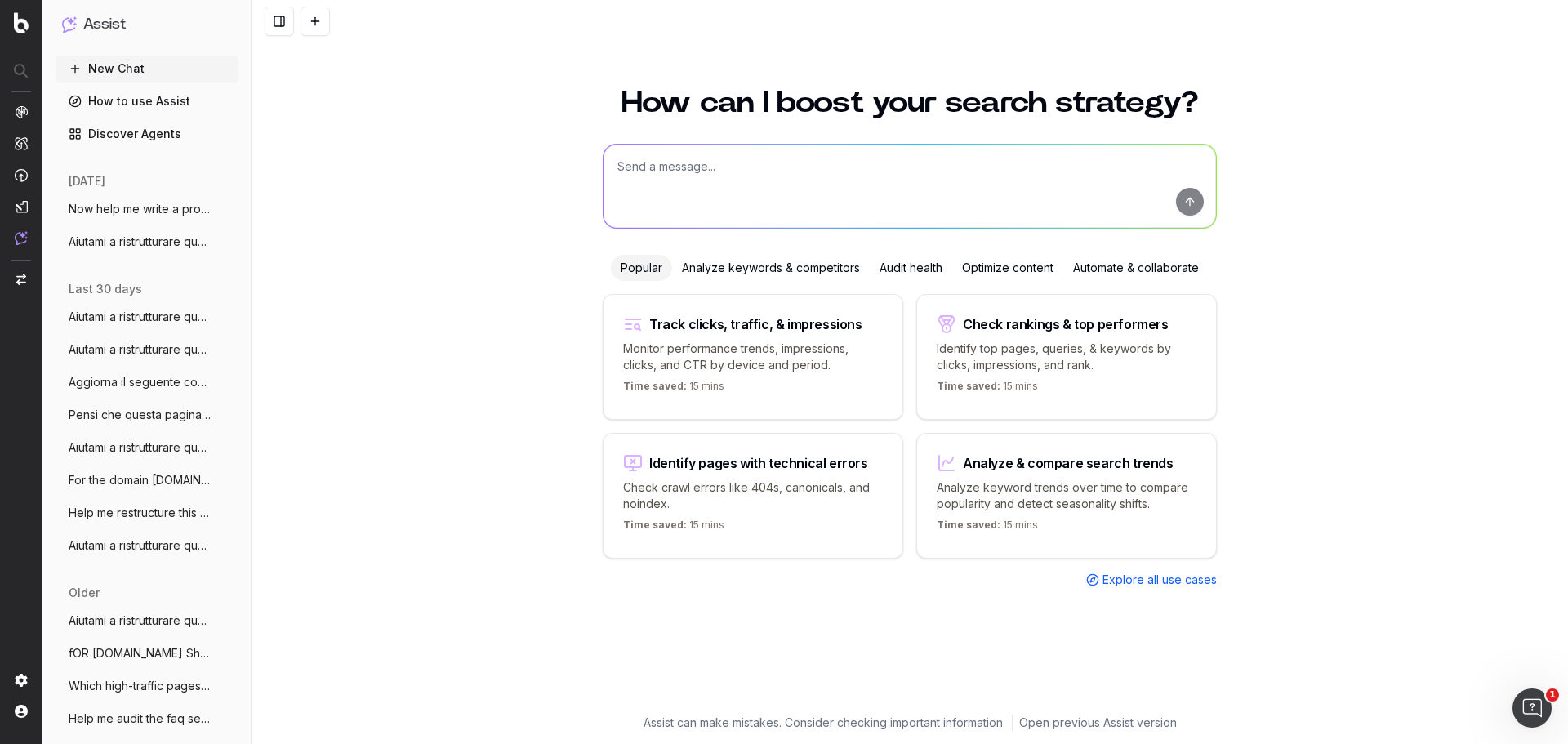
click at [806, 167] on textarea at bounding box center [910, 186] width 612 height 83
paste textarea "Loremip d sitametconsec adipis elitsedd Eiusmod Temporinc/Utlab/Etdo ma aliq en…"
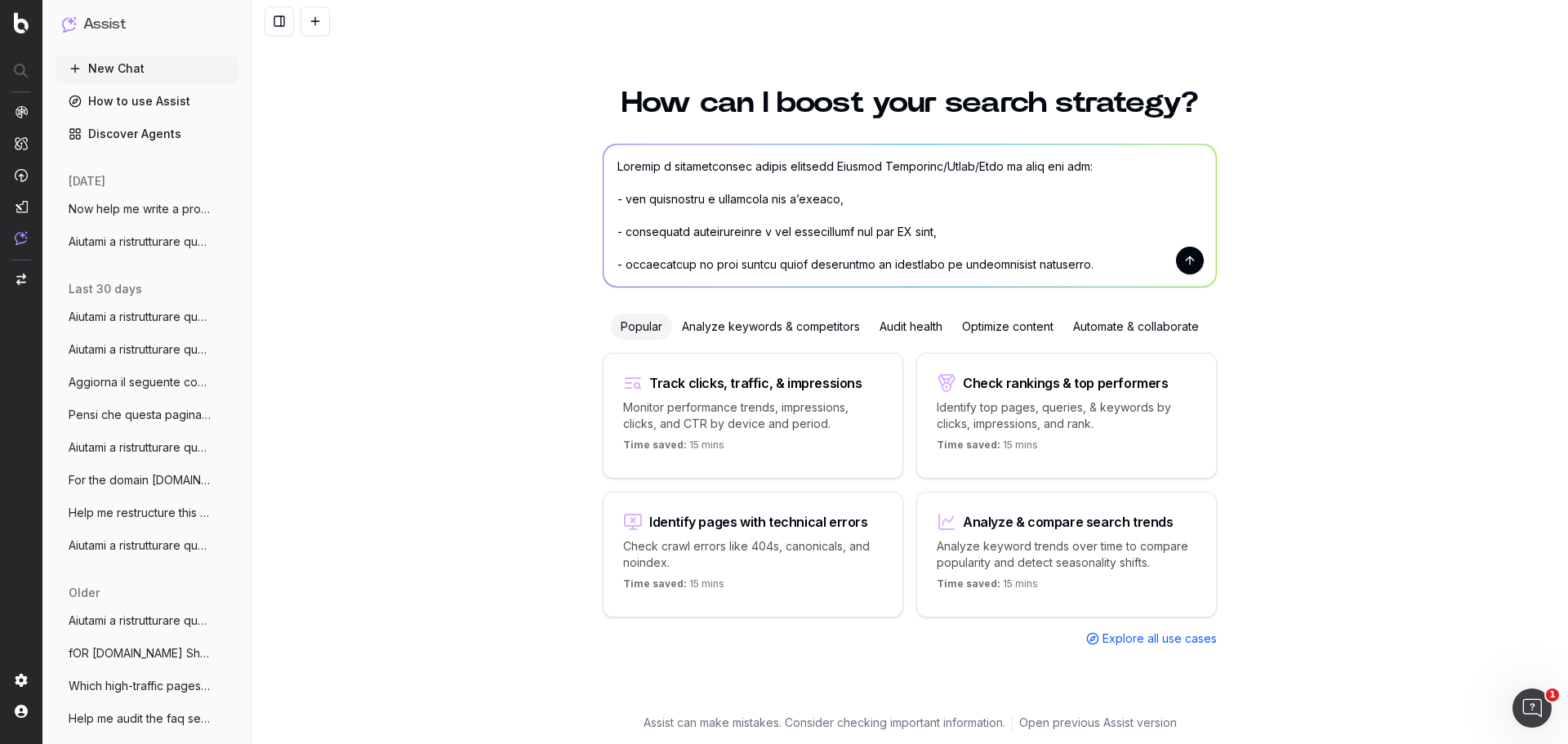
drag, startPoint x: 930, startPoint y: 162, endPoint x: 992, endPoint y: 162, distance: 62.0
click at [992, 162] on textarea at bounding box center [910, 216] width 612 height 143
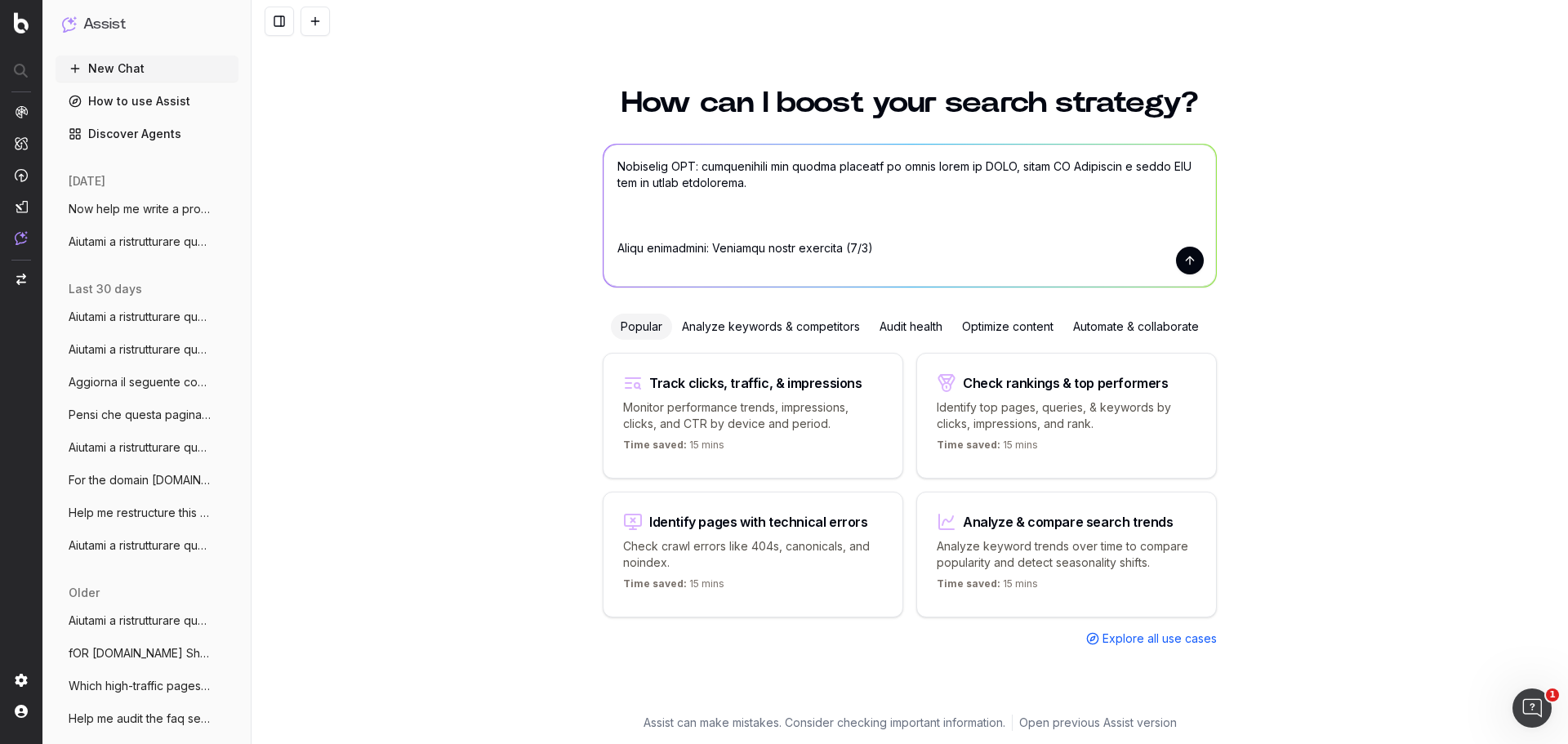
scroll to position [572, 0]
drag, startPoint x: 703, startPoint y: 217, endPoint x: 769, endPoint y: 219, distance: 66.0
click at [769, 219] on textarea at bounding box center [910, 216] width 612 height 143
click at [773, 214] on textarea at bounding box center [910, 216] width 612 height 143
drag, startPoint x: 773, startPoint y: 214, endPoint x: 718, endPoint y: 215, distance: 55.0
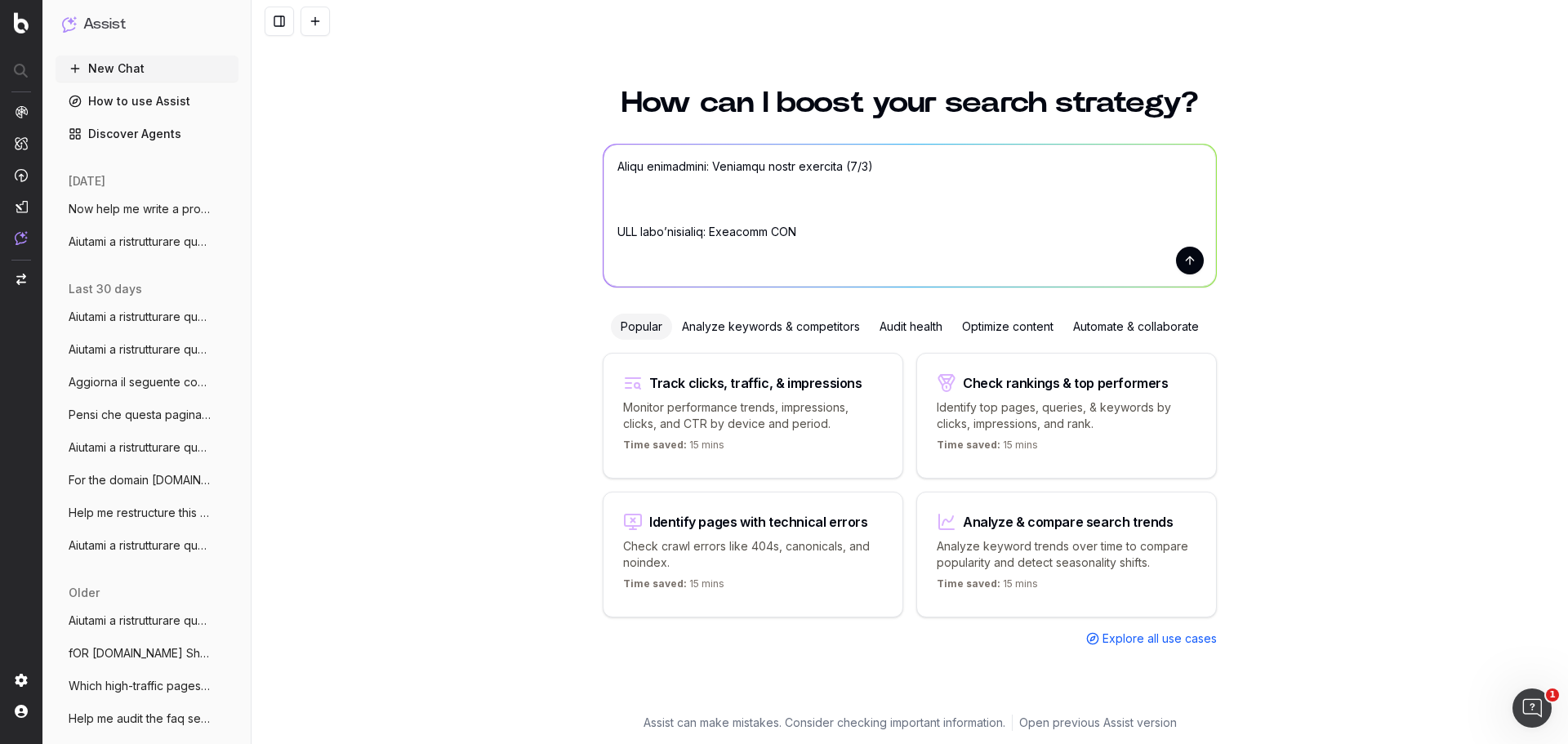
click at [718, 215] on textarea at bounding box center [910, 216] width 612 height 143
paste textarea "[URL][DOMAIN_NAME]"
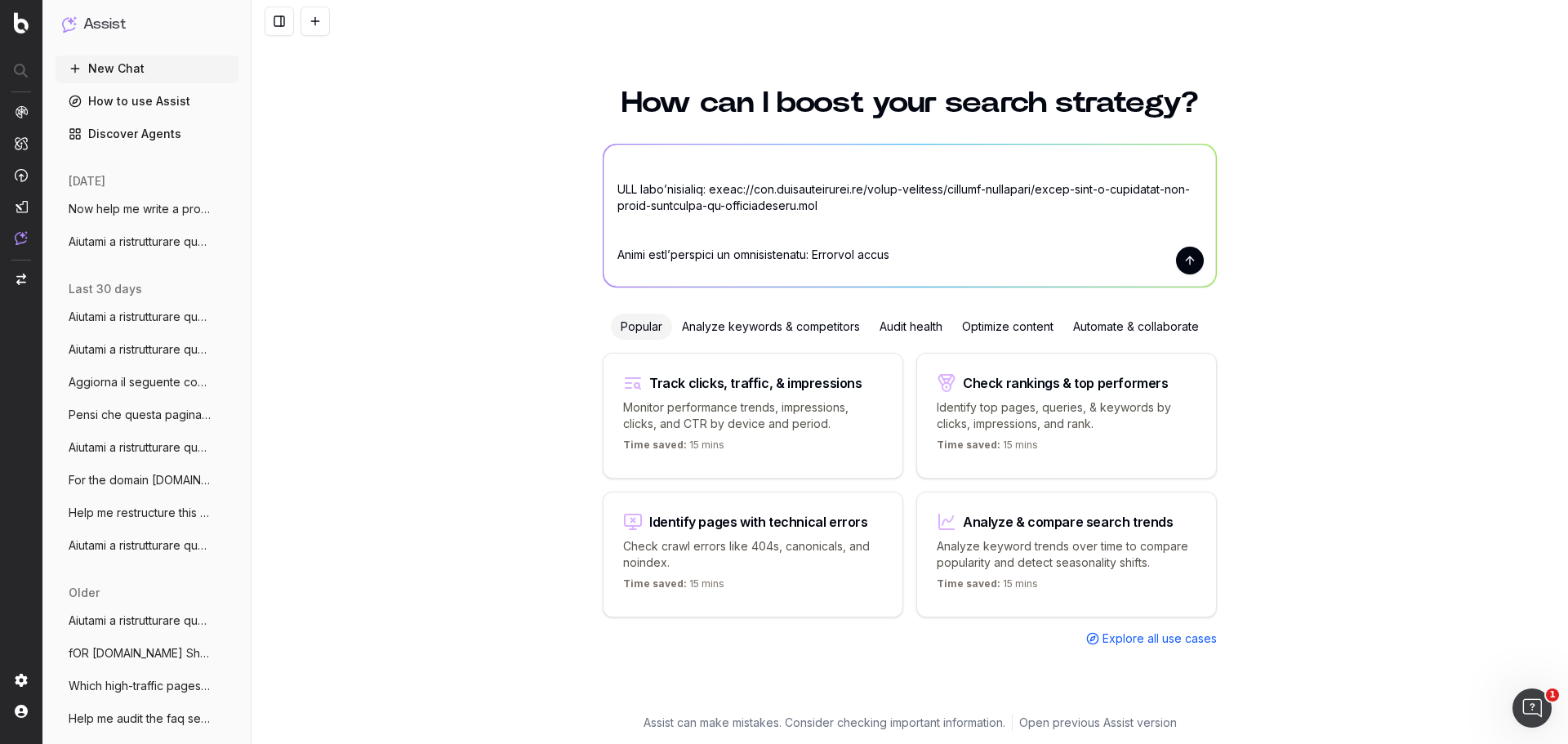
scroll to position [654, 0]
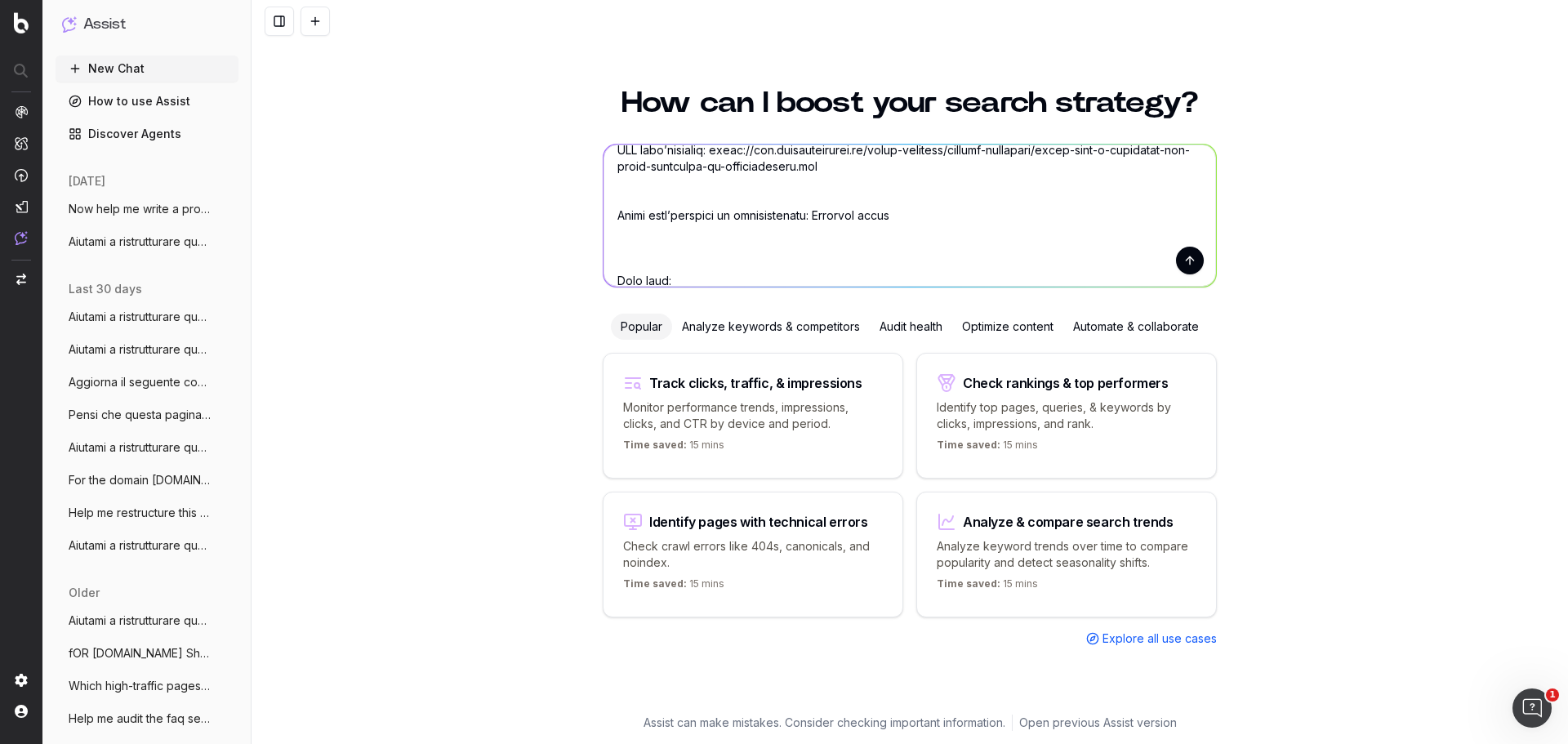
click at [822, 219] on textarea at bounding box center [910, 216] width 612 height 143
drag, startPoint x: 894, startPoint y: 202, endPoint x: 796, endPoint y: 203, distance: 98.0
click at [796, 203] on textarea at bounding box center [910, 216] width 612 height 143
paste textarea "Lorem ipsu d sitametco adi elits doeiusmod te incididuntutl? Etd magna aliquaen…"
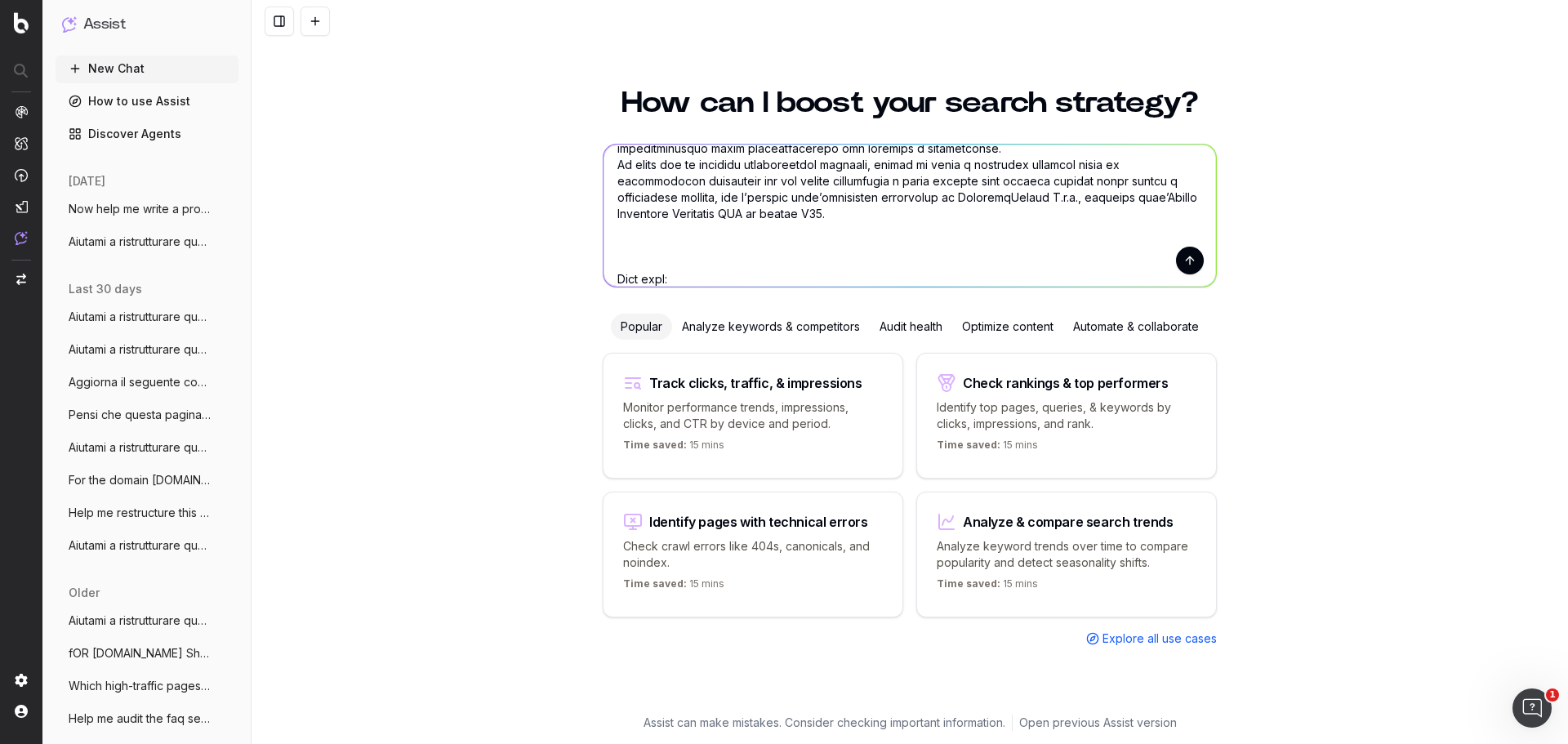
scroll to position [2173, 0]
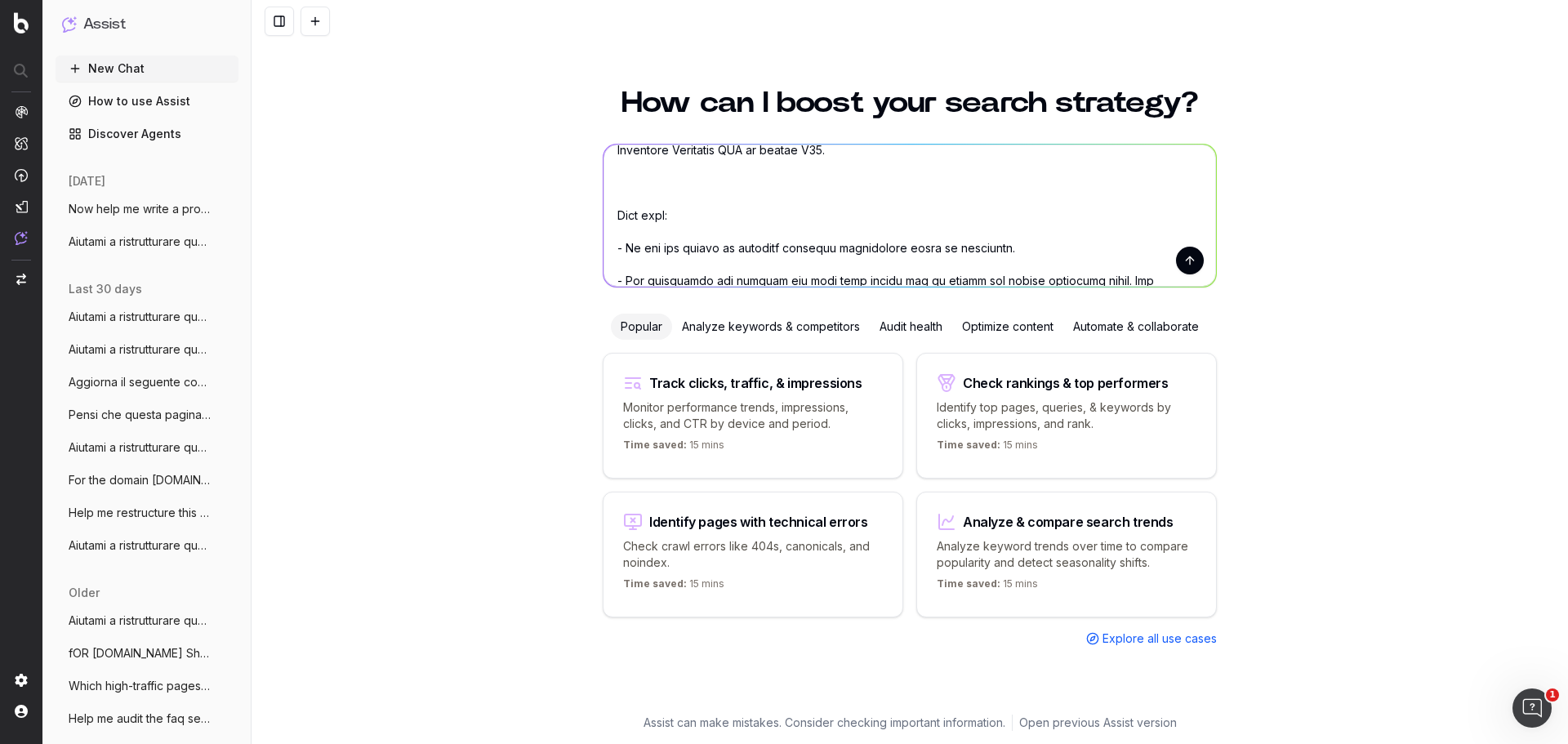
click at [795, 233] on textarea at bounding box center [910, 216] width 612 height 143
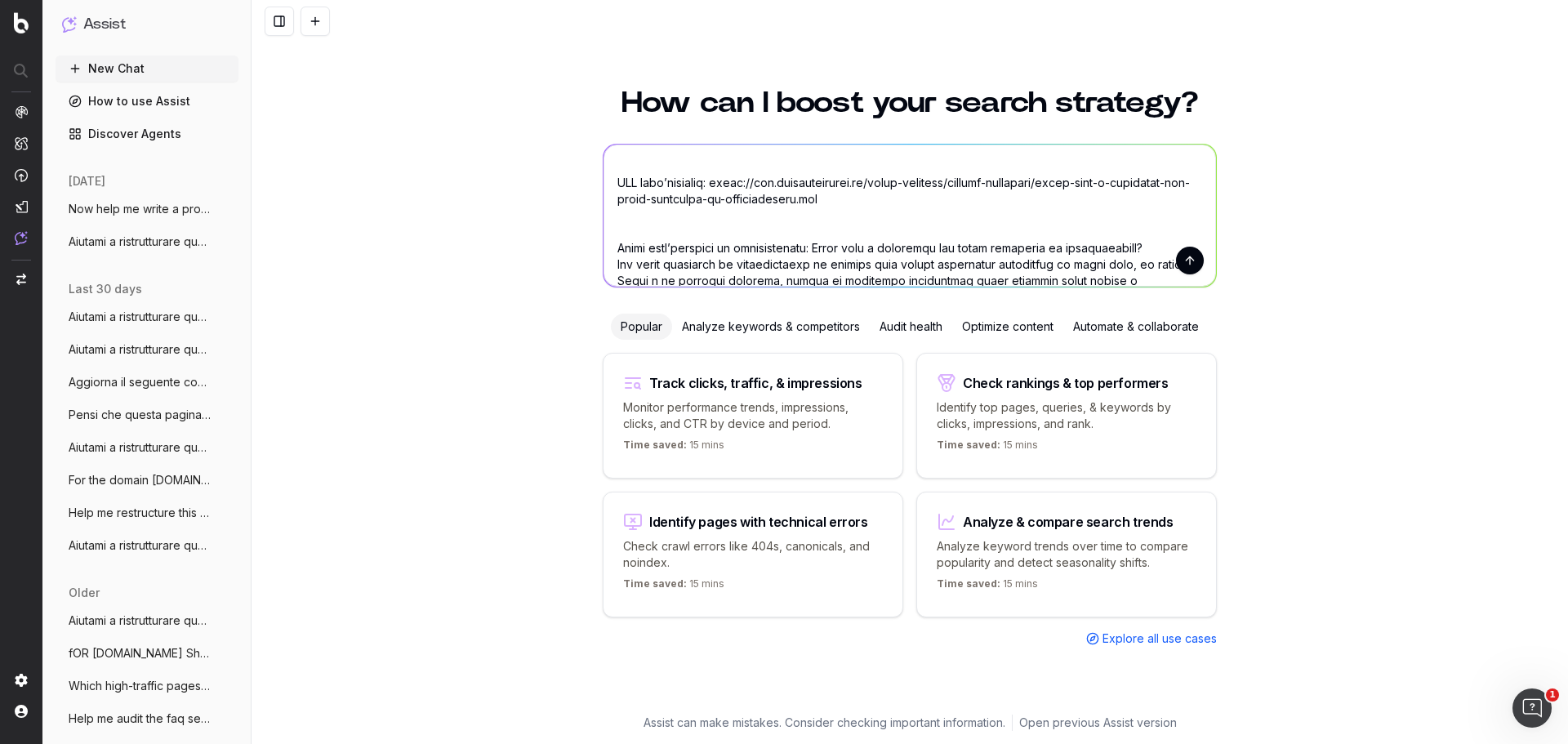
scroll to position [539, 0]
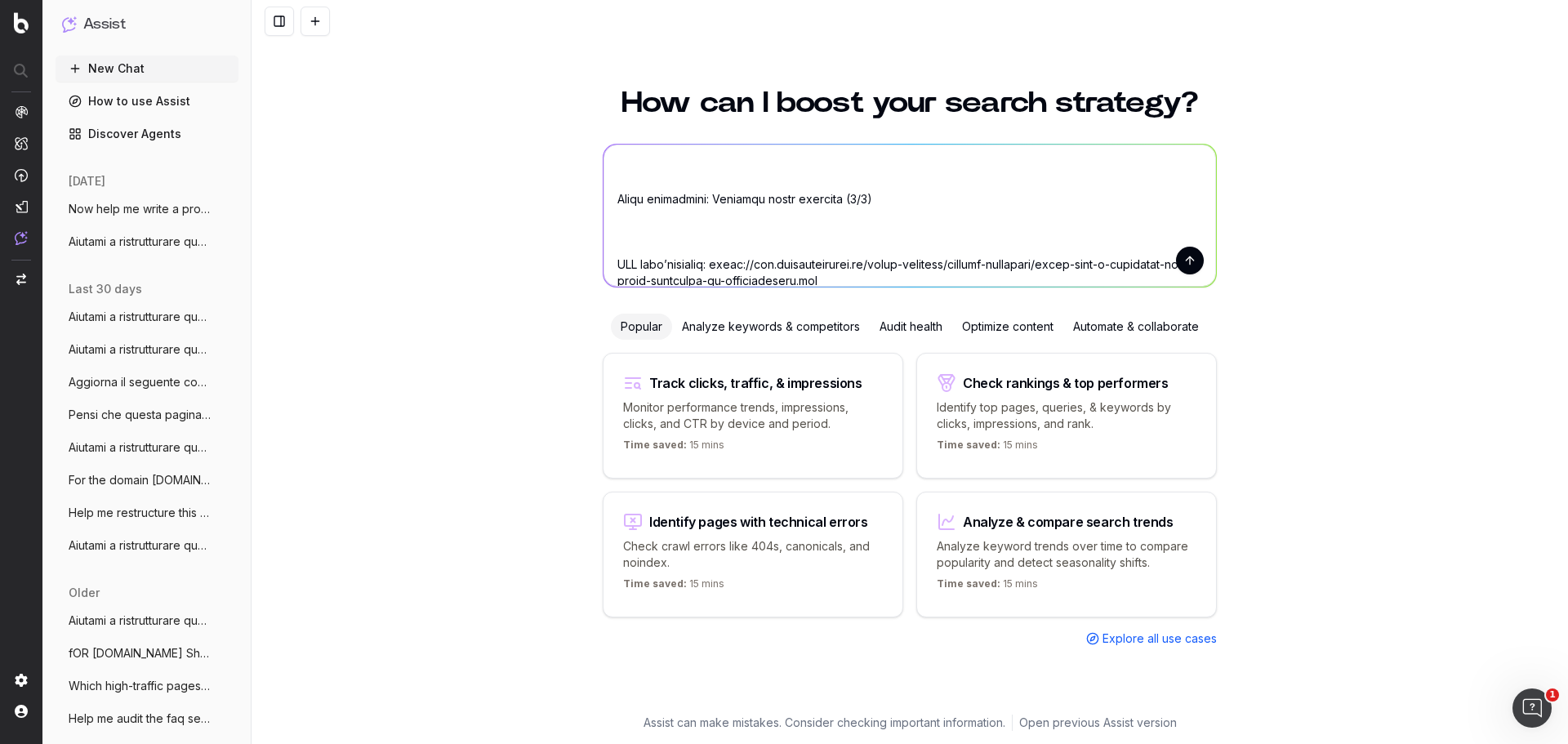
drag, startPoint x: 702, startPoint y: 183, endPoint x: 851, endPoint y: 183, distance: 149.0
click at [851, 183] on textarea at bounding box center [910, 216] width 612 height 143
type textarea "Loremip d sitametconsec adipis elitsedd Eiusmod Temporinc ut labo etd mag: - al…"
click at [1186, 270] on button "submit" at bounding box center [1190, 261] width 28 height 28
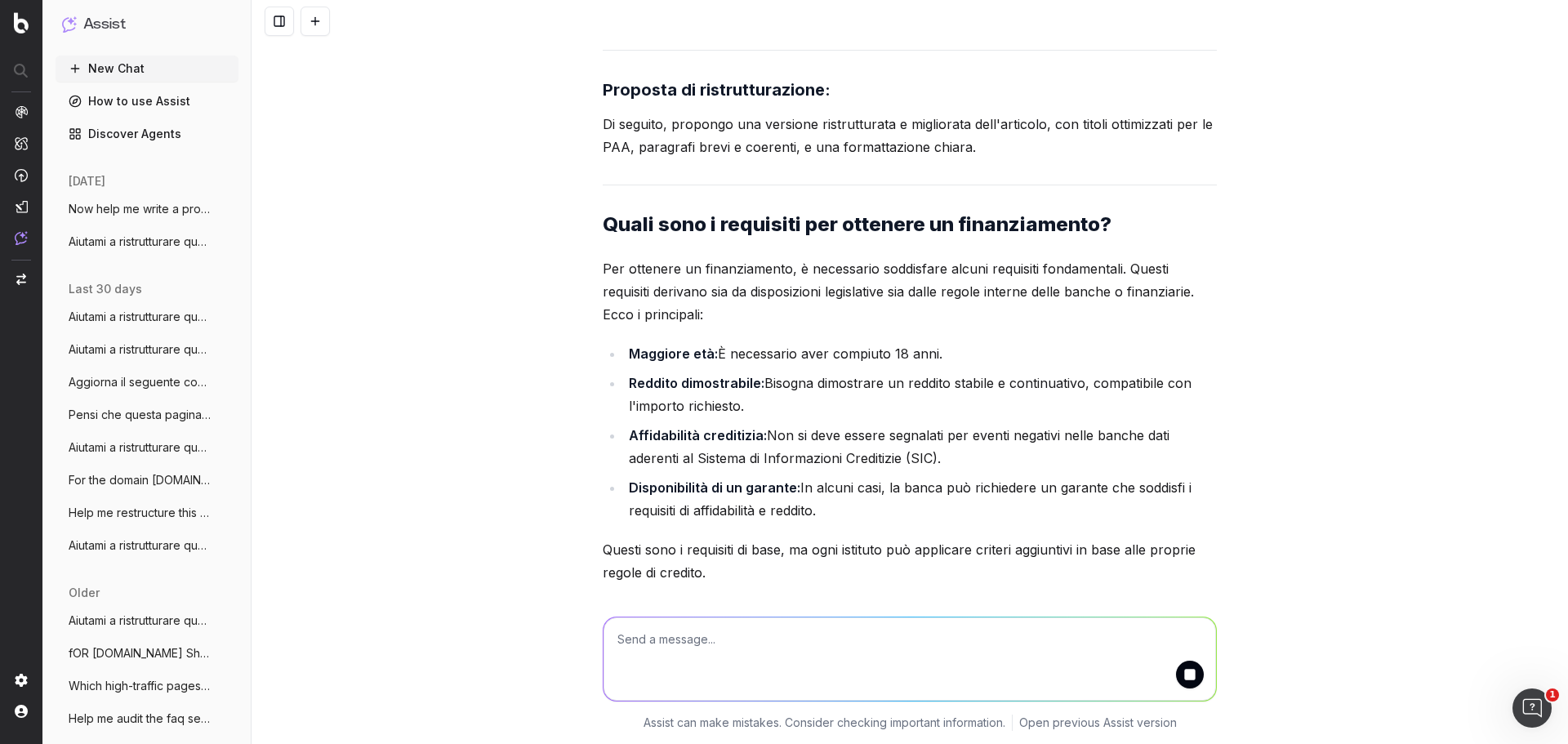
scroll to position [3412, 0]
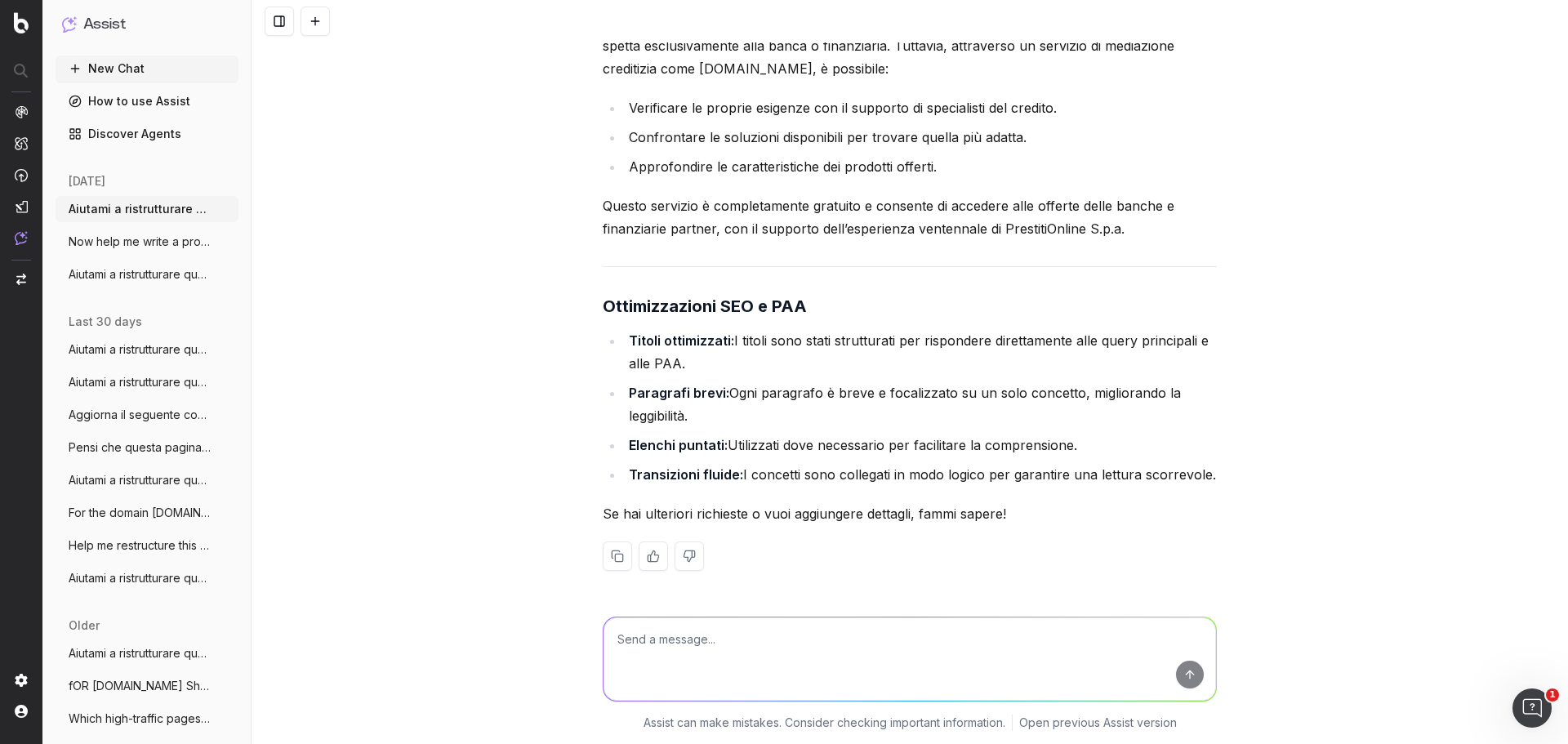
scroll to position [5451, 0]
click at [687, 642] on textarea at bounding box center [910, 660] width 612 height 83
type textarea "Aggiungeresti qualcosa?"
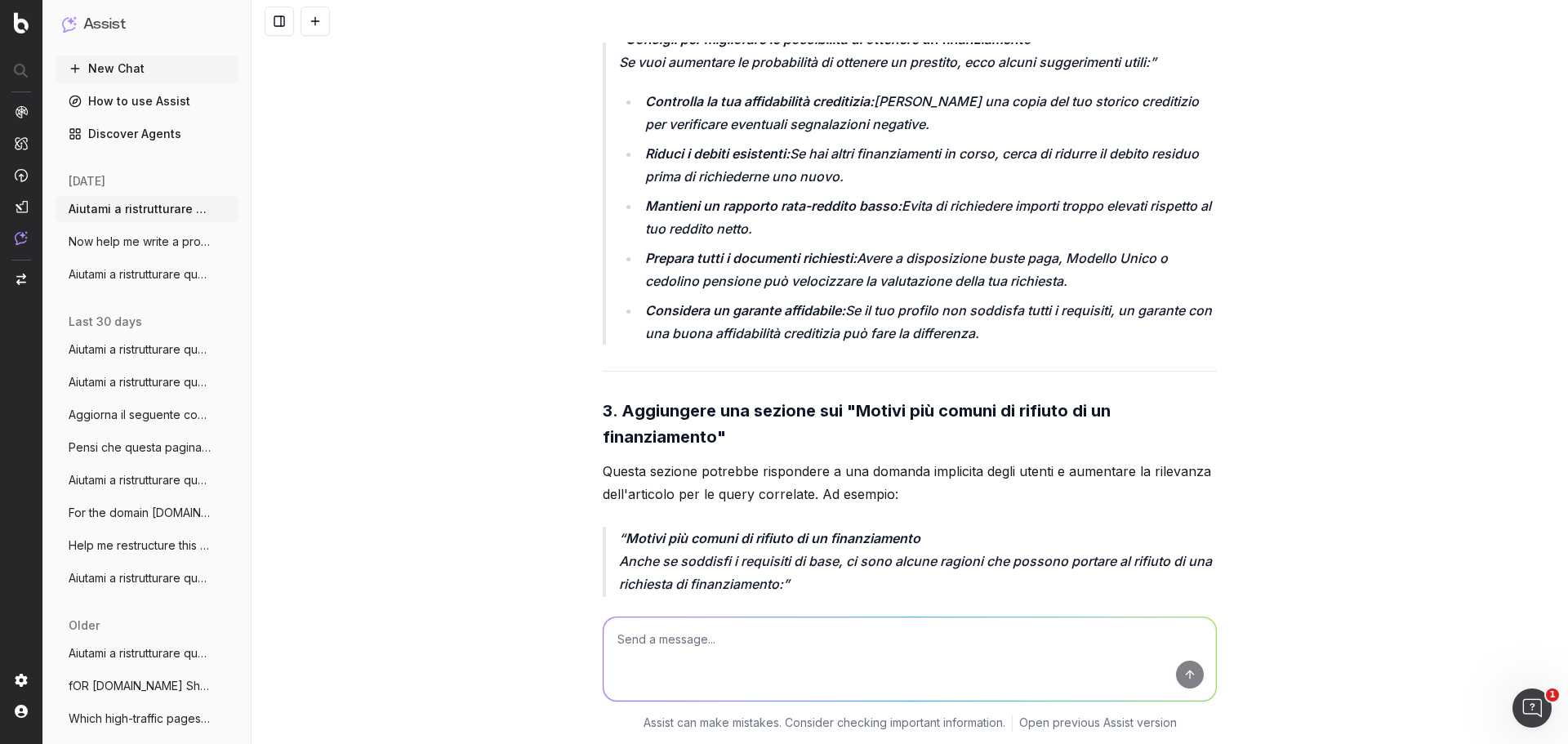
scroll to position [6598, 0]
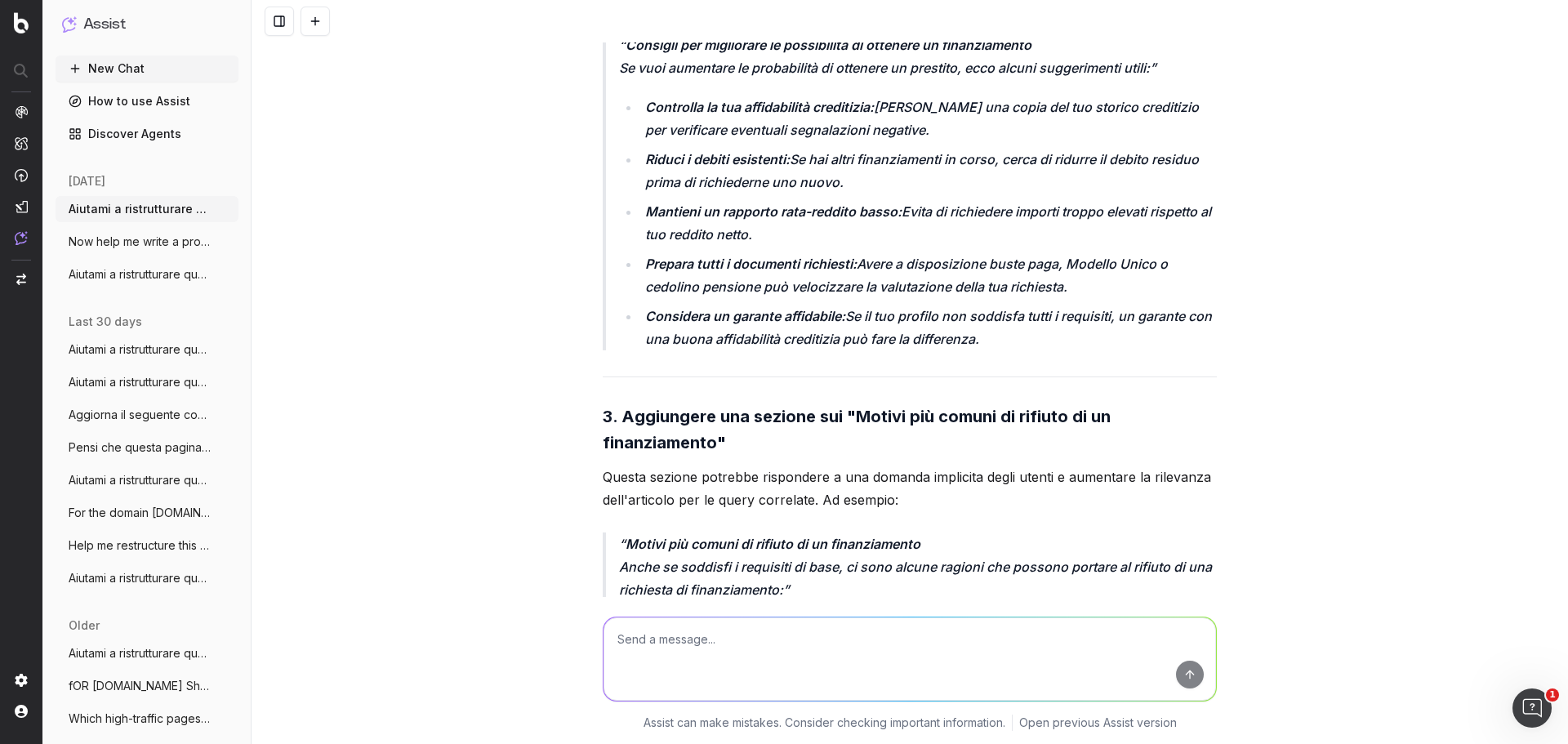
drag, startPoint x: 151, startPoint y: 63, endPoint x: 238, endPoint y: 126, distance: 107.4
click at [151, 63] on button "New Chat" at bounding box center [147, 69] width 183 height 26
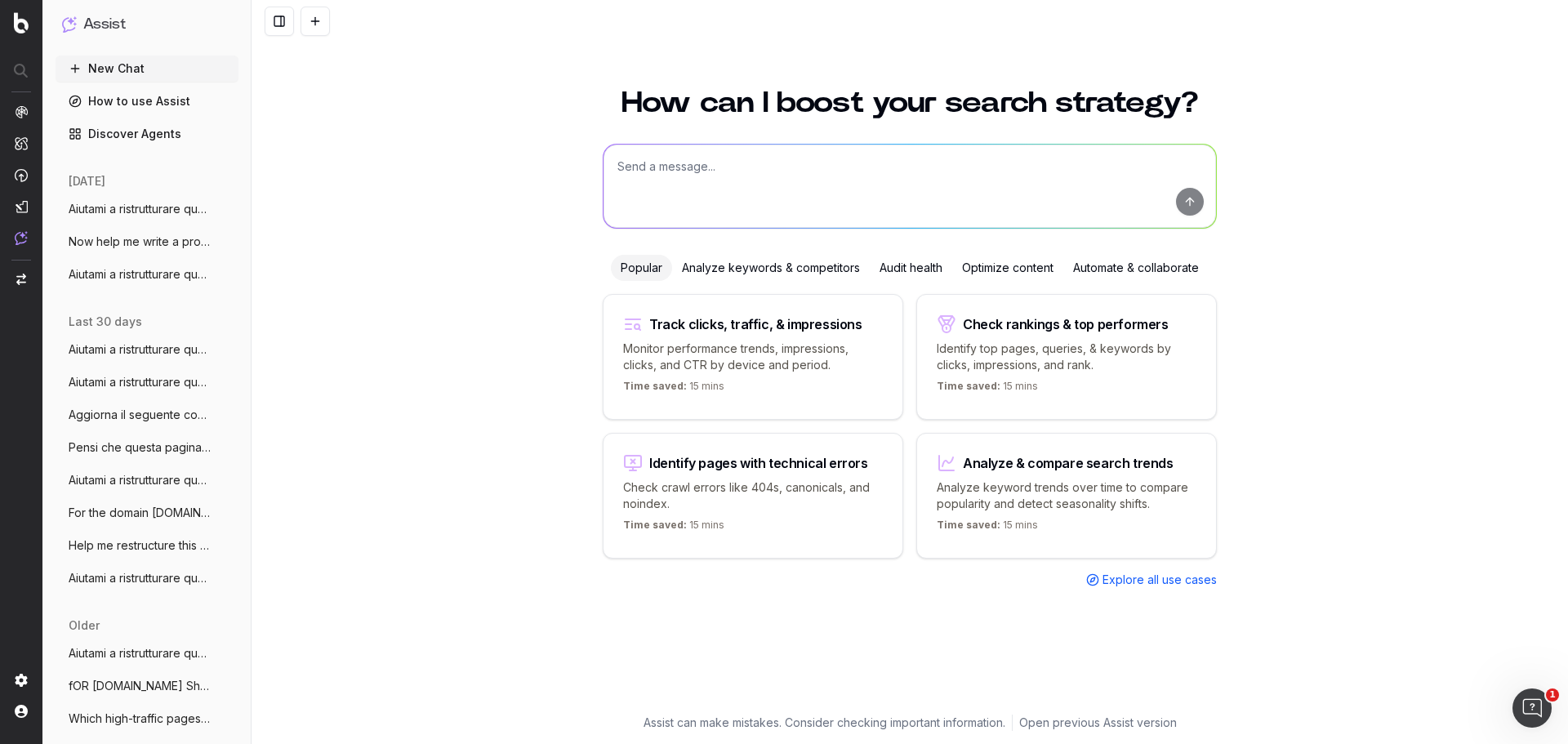
click at [766, 181] on textarea at bounding box center [910, 186] width 612 height 83
paste textarea "Loremips do sitametc adipiscin el seddoeius tem incididuntu la etdoloremagnaa e…"
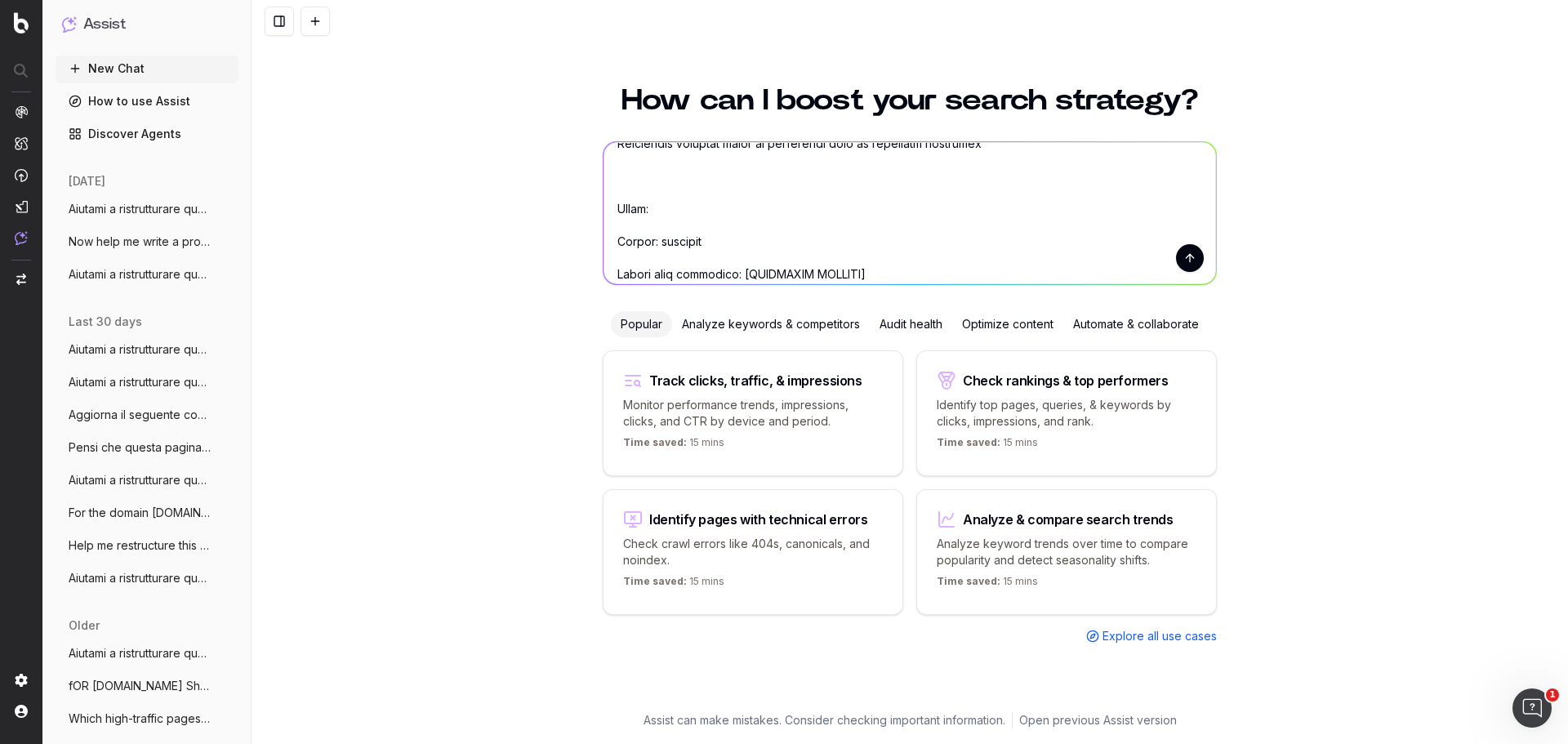
scroll to position [490, 0]
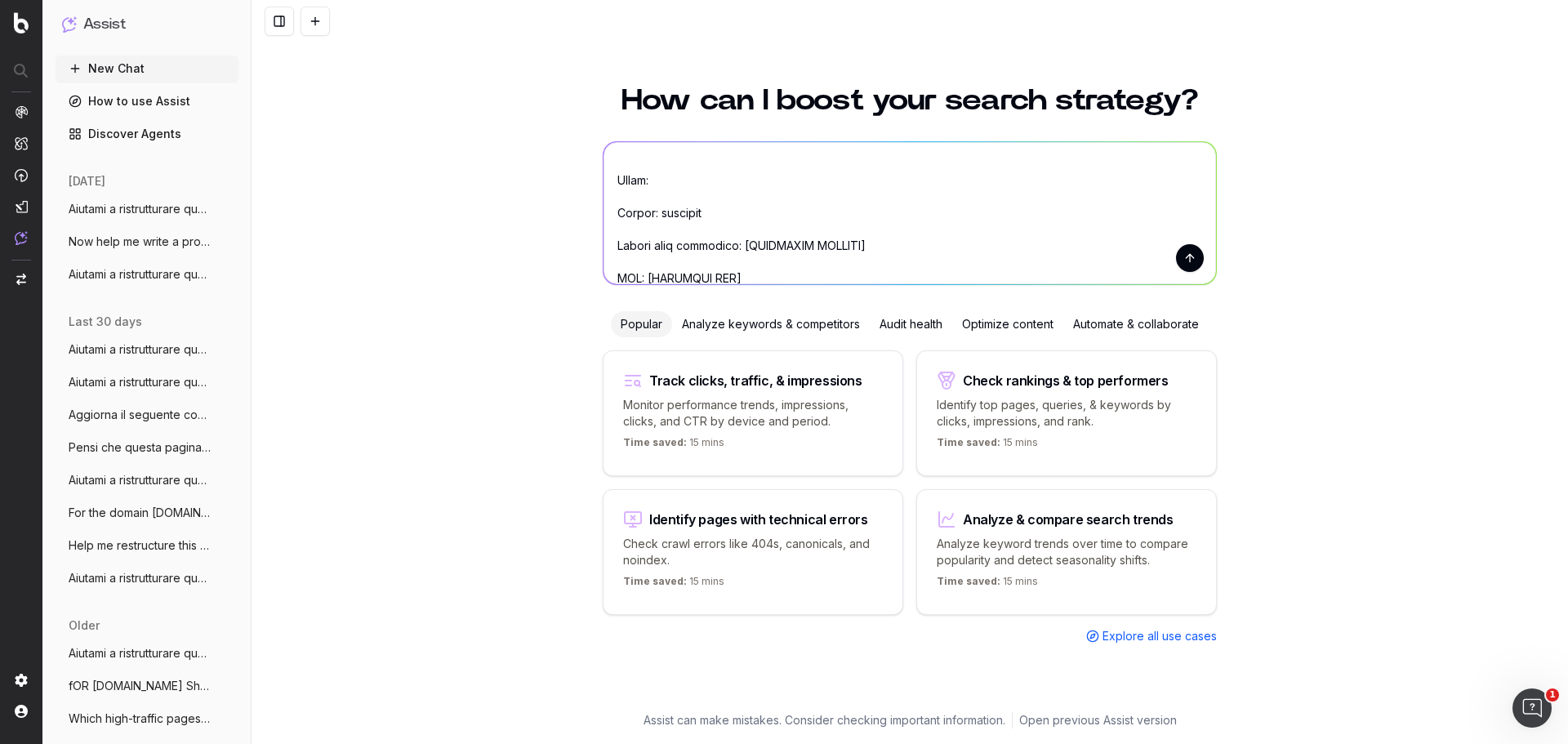
drag, startPoint x: 733, startPoint y: 245, endPoint x: 755, endPoint y: 250, distance: 22.6
click at [748, 247] on textarea at bounding box center [910, 214] width 612 height 143
drag, startPoint x: 851, startPoint y: 246, endPoint x: 730, endPoint y: 245, distance: 121.0
click at [730, 245] on textarea at bounding box center [910, 214] width 612 height 143
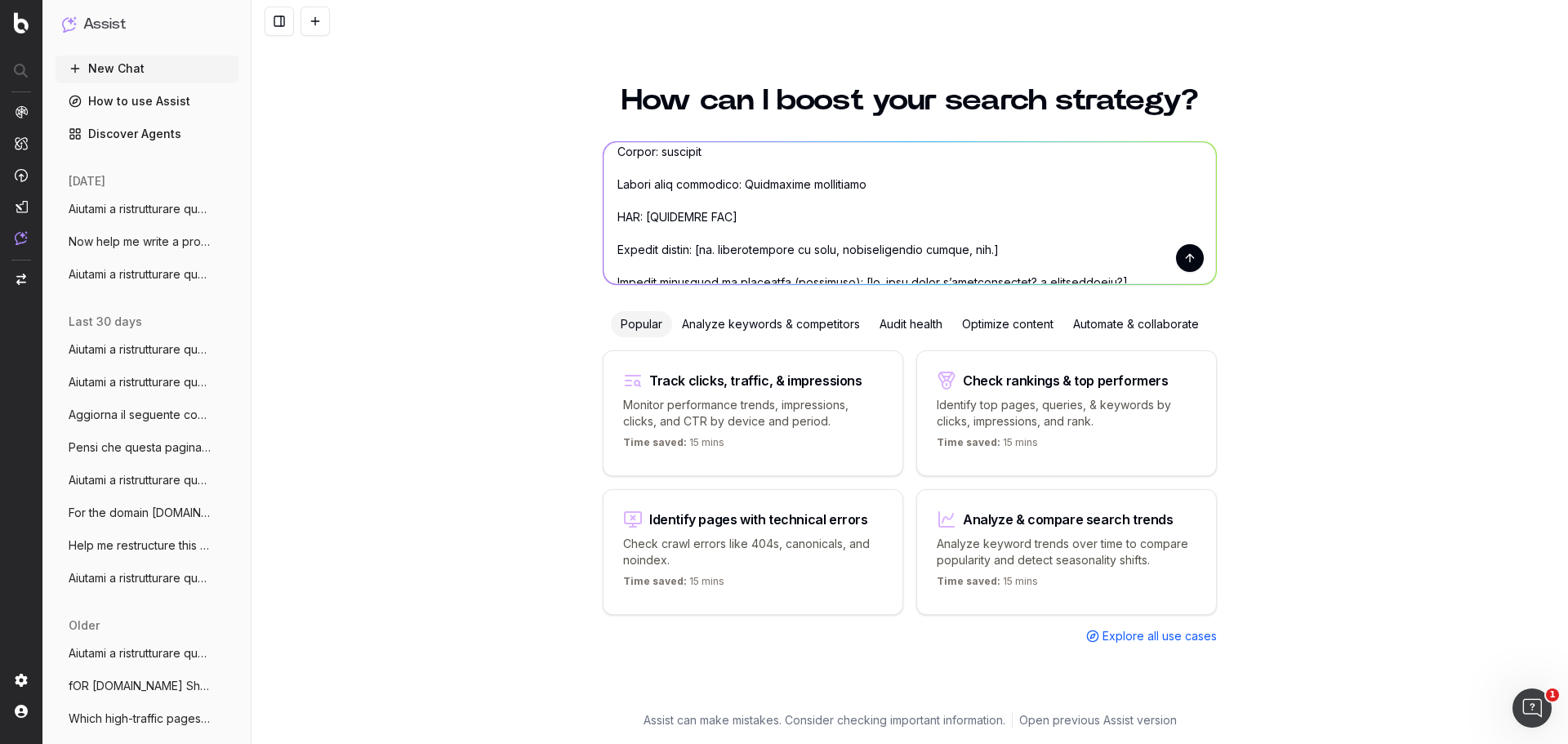
scroll to position [605, 0]
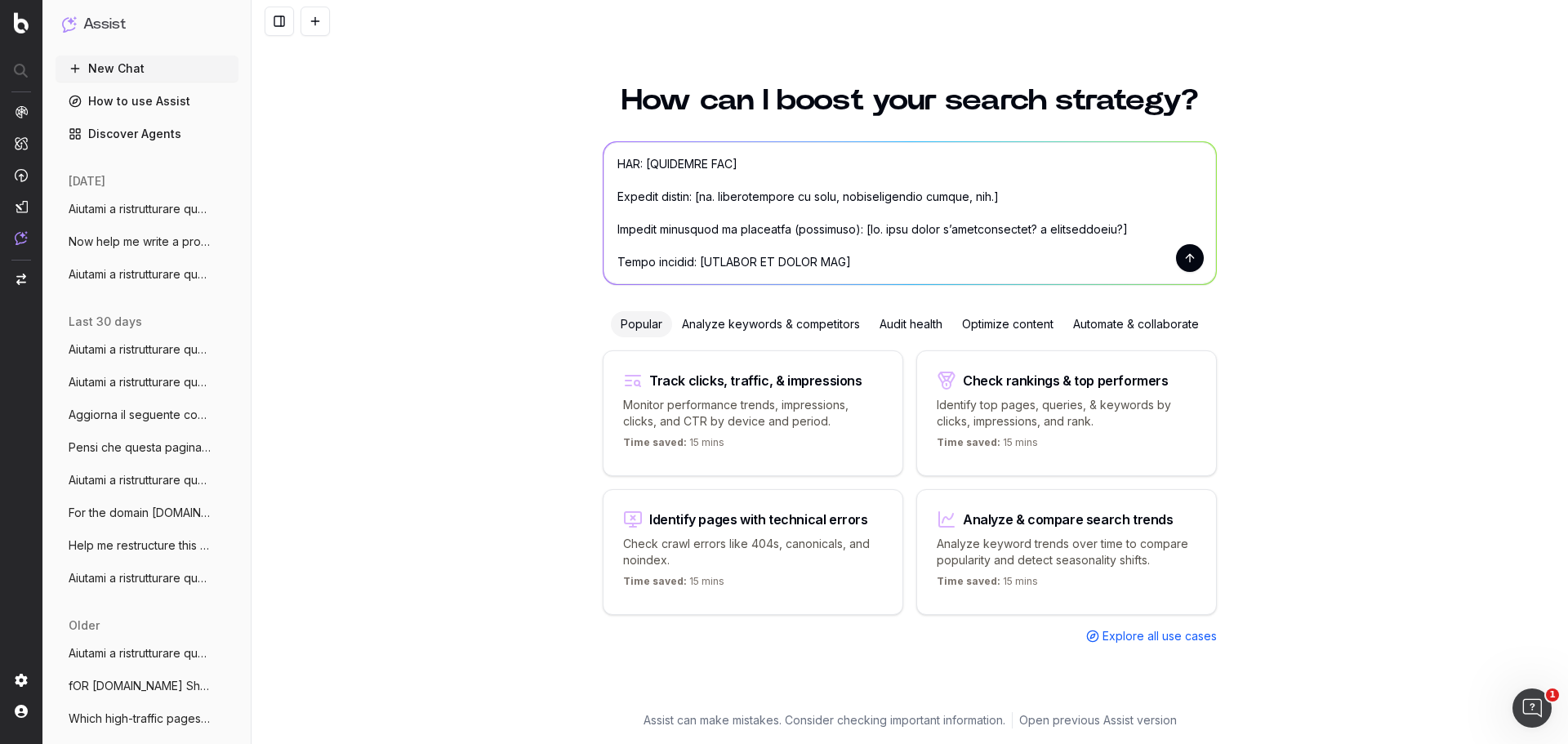
drag, startPoint x: 728, startPoint y: 275, endPoint x: 640, endPoint y: 166, distance: 140.1
click at [640, 166] on textarea at bounding box center [910, 214] width 612 height 143
click at [695, 156] on textarea at bounding box center [910, 214] width 612 height 143
paste textarea "[URL][DOMAIN_NAME]"
drag, startPoint x: 990, startPoint y: 200, endPoint x: 700, endPoint y: 201, distance: 290.0
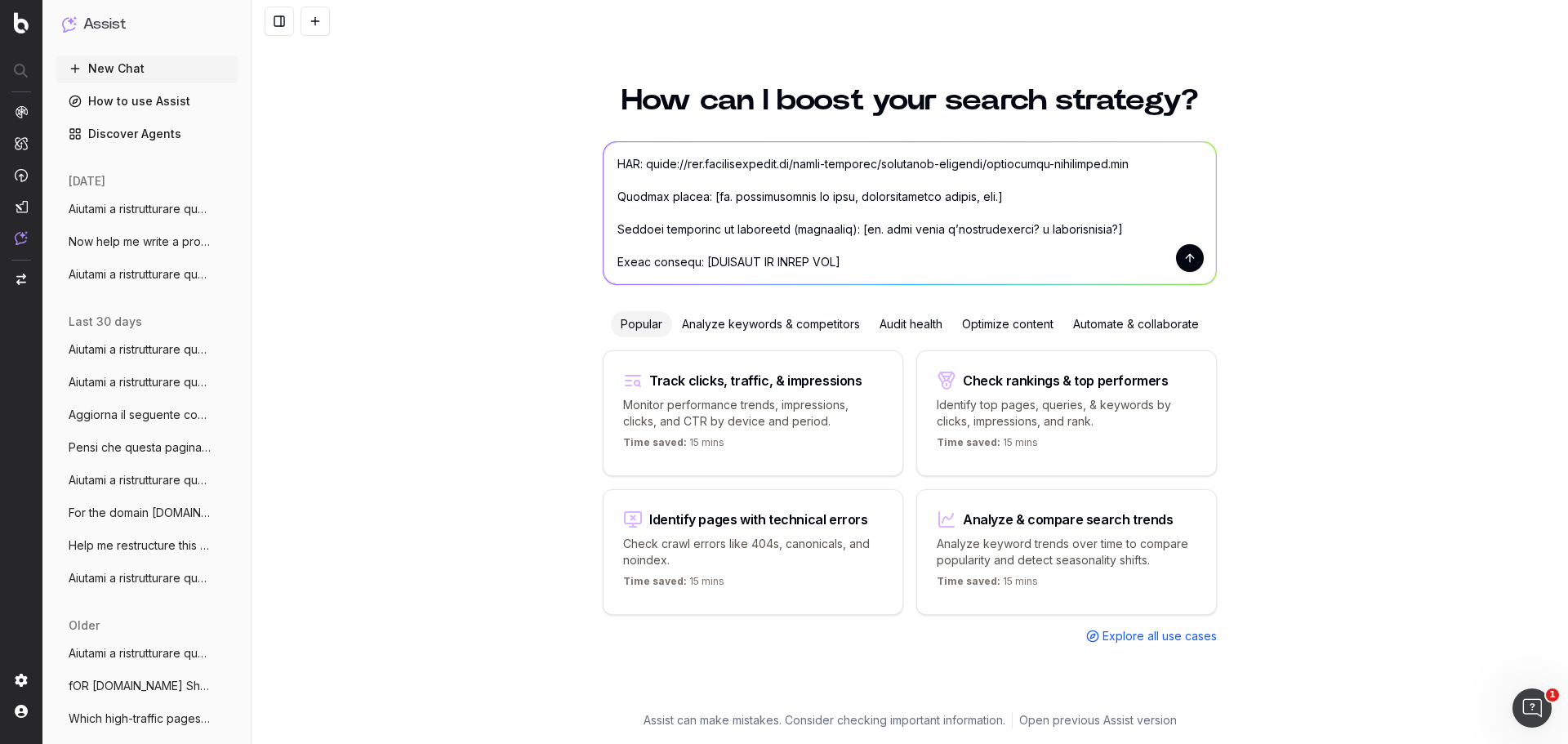
click at [700, 201] on textarea at bounding box center [910, 214] width 612 height 143
drag, startPoint x: 1124, startPoint y: 228, endPoint x: 852, endPoint y: 231, distance: 272.0
click at [852, 231] on textarea at bounding box center [910, 214] width 612 height 143
drag, startPoint x: 874, startPoint y: 225, endPoint x: 599, endPoint y: 223, distance: 275.0
click at [604, 223] on textarea at bounding box center [910, 214] width 612 height 143
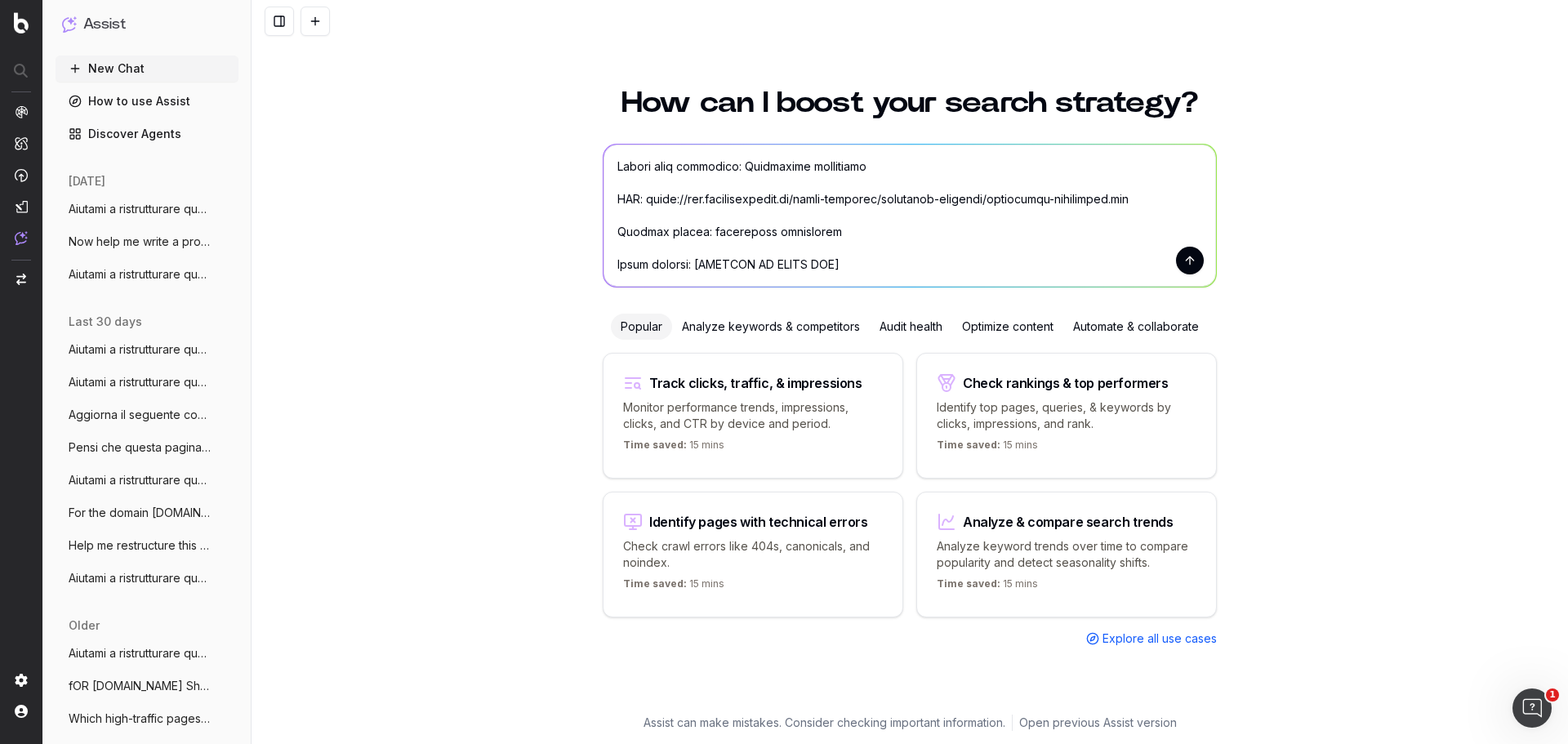
scroll to position [572, 0]
drag, startPoint x: 842, startPoint y: 271, endPoint x: 695, endPoint y: 269, distance: 147.0
click at [695, 269] on textarea at bounding box center [910, 216] width 612 height 143
paste textarea "Loremipsum dolorsitam C’adipiscing elitseddoe temporin utlab etdolor mag aliqua…"
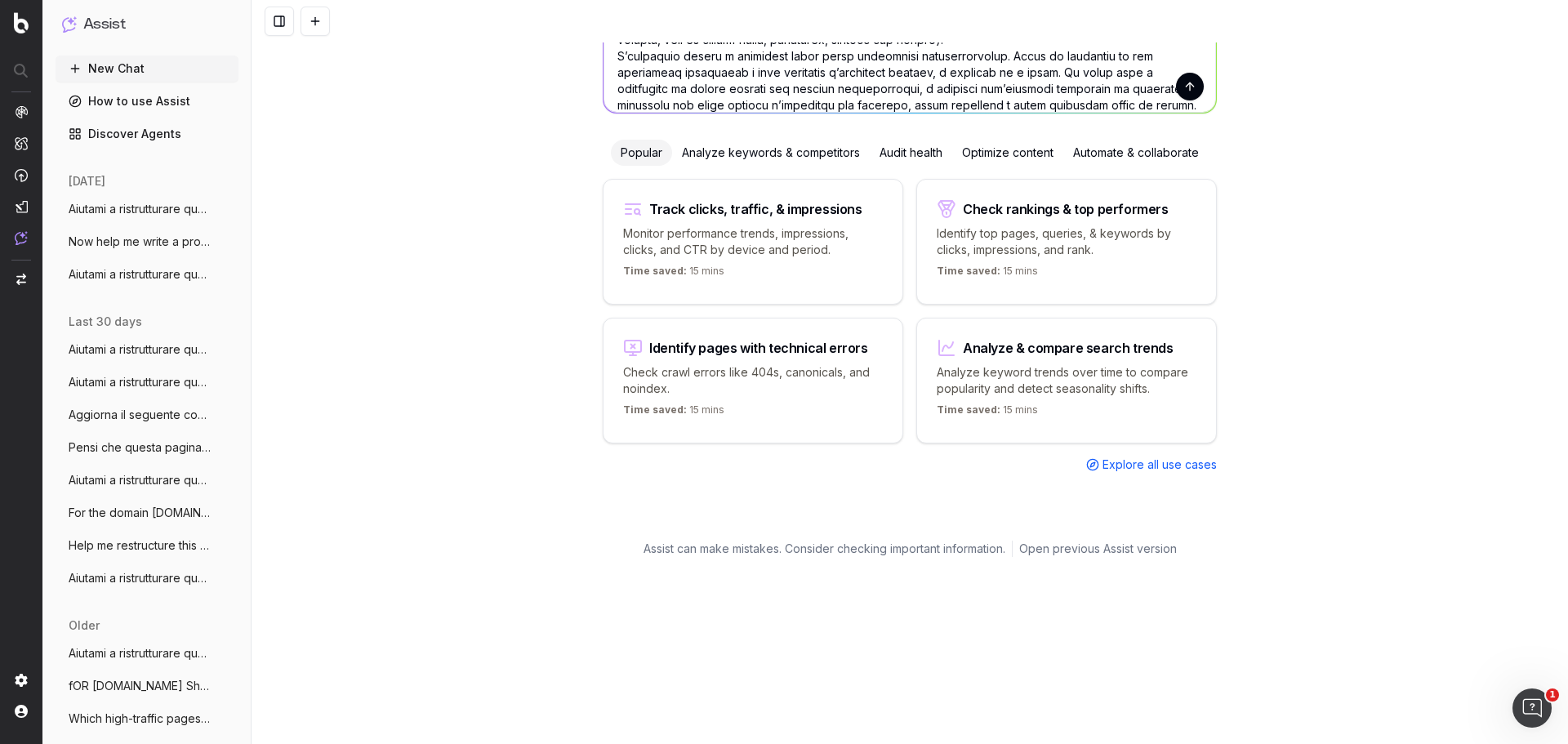
scroll to position [109, 0]
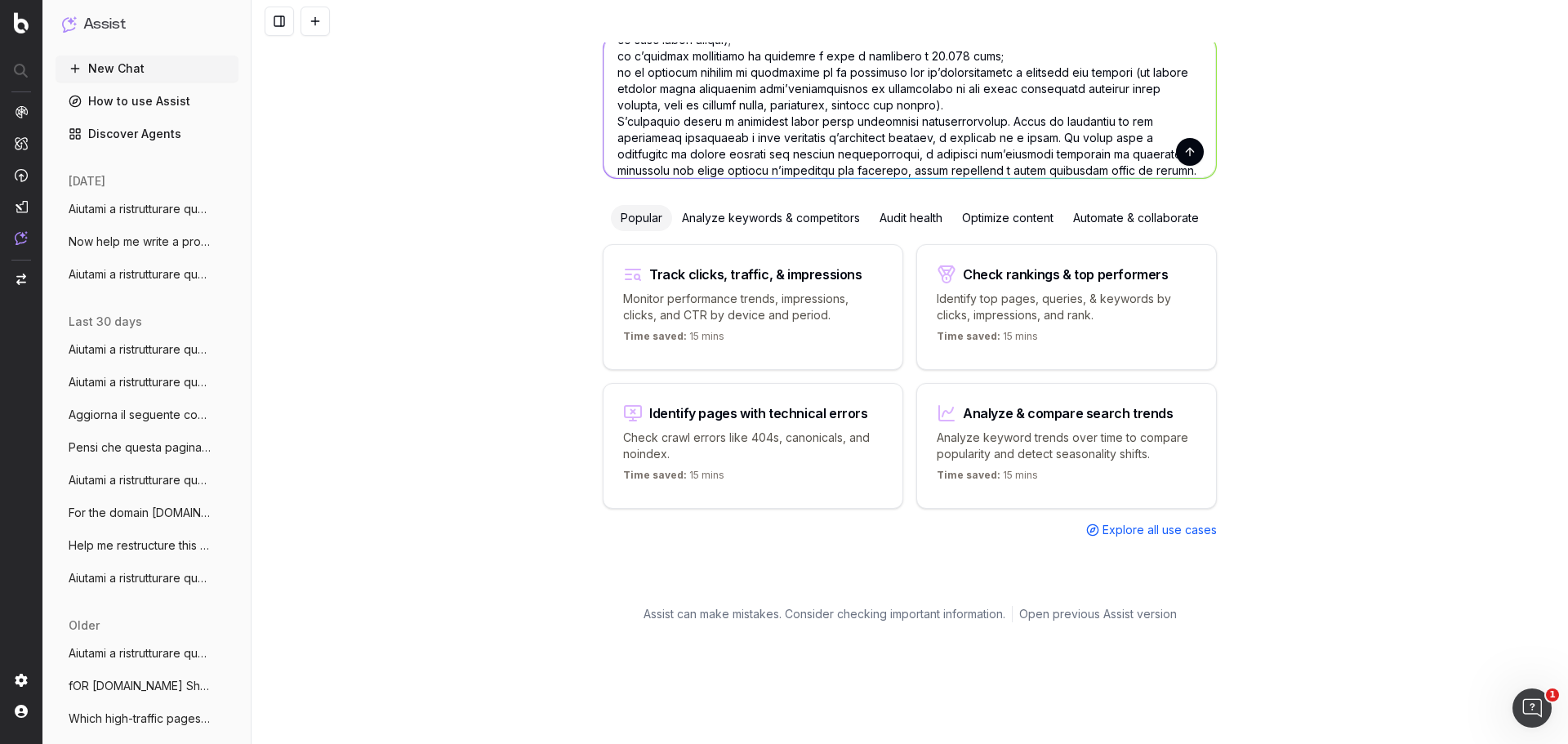
type textarea "Loremips do sitametc adipiscin el seddoeius tem incididuntu la etdoloremagnaa e…"
click at [1192, 150] on button "submit" at bounding box center [1190, 152] width 28 height 28
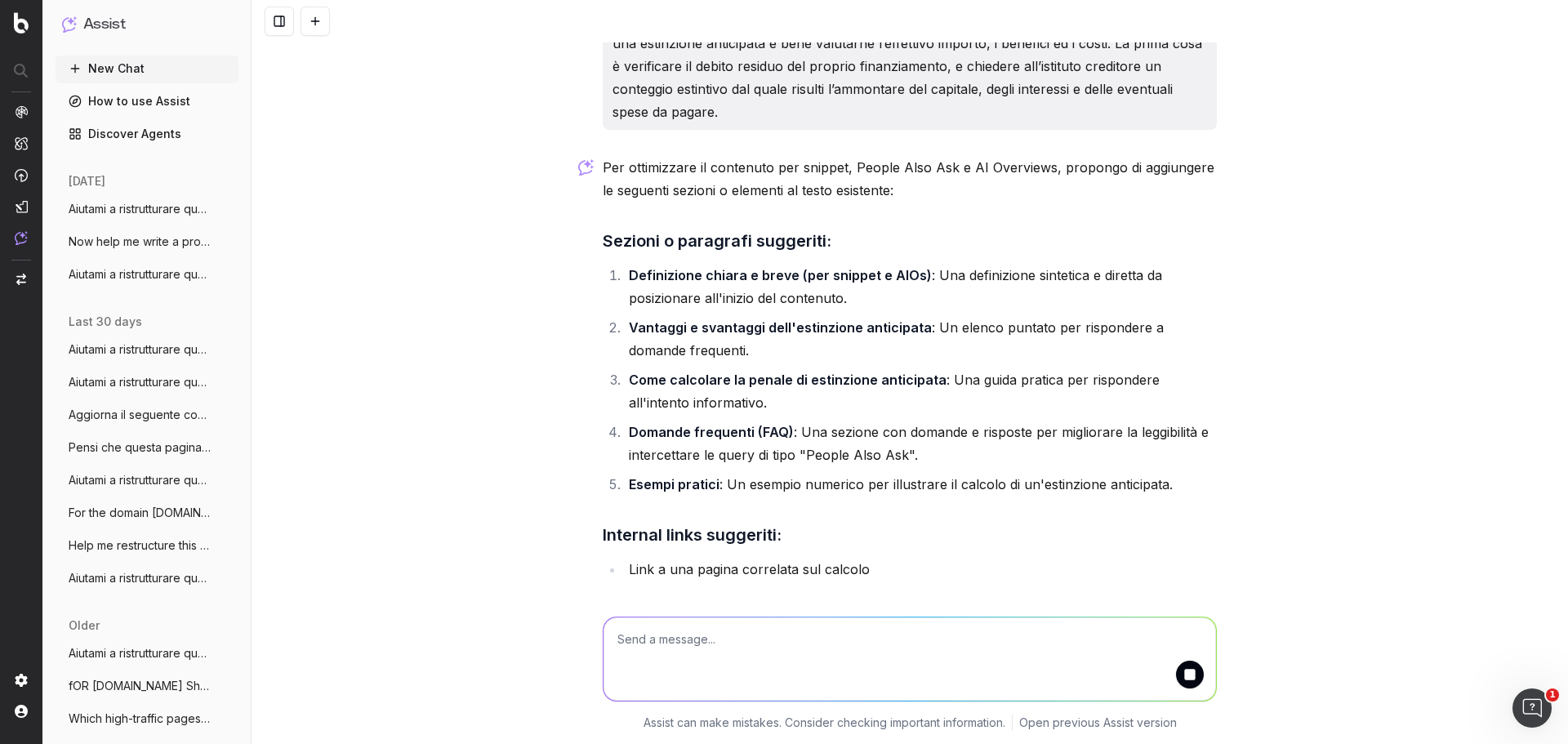
scroll to position [1308, 0]
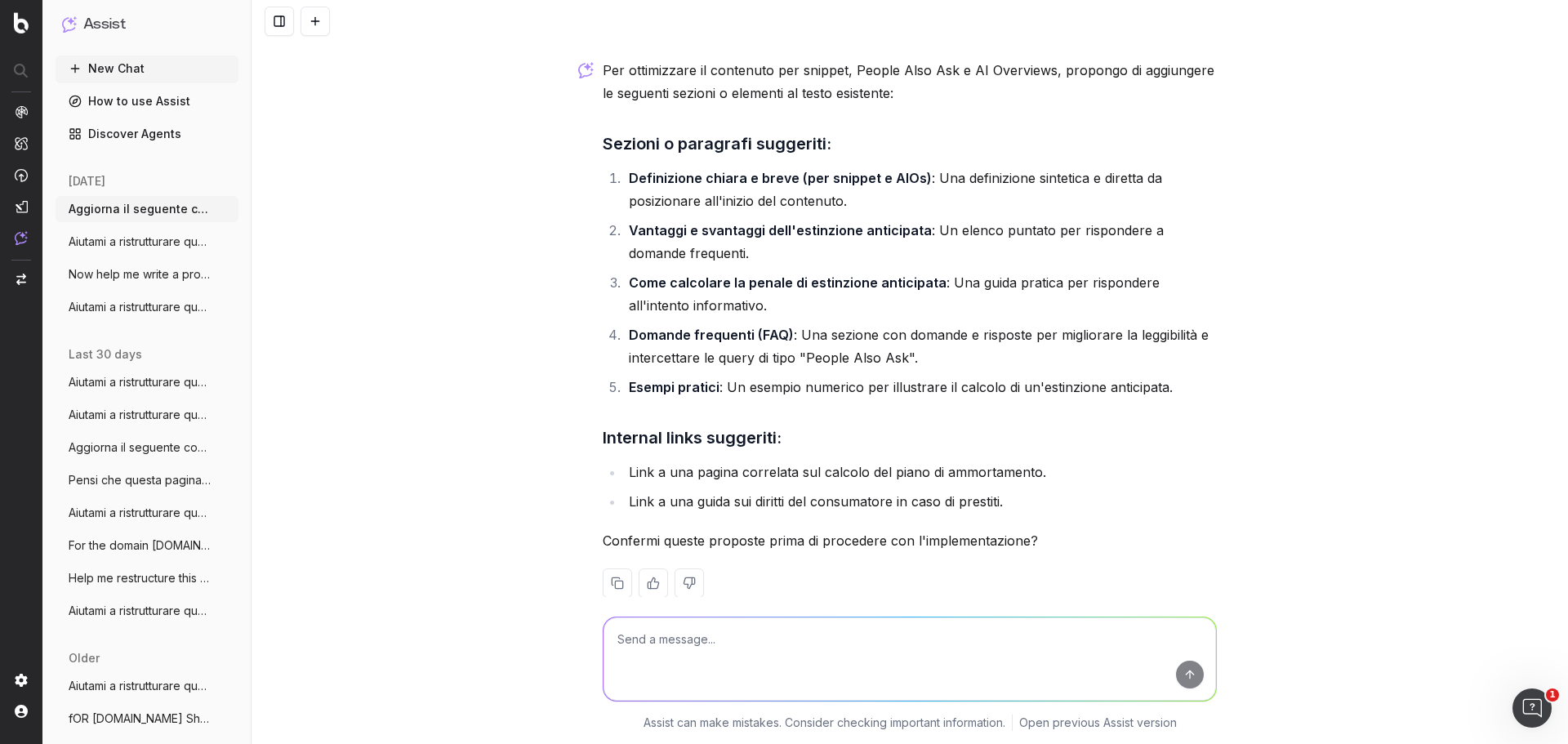
scroll to position [1514, 0]
